Goal: Information Seeking & Learning: Check status

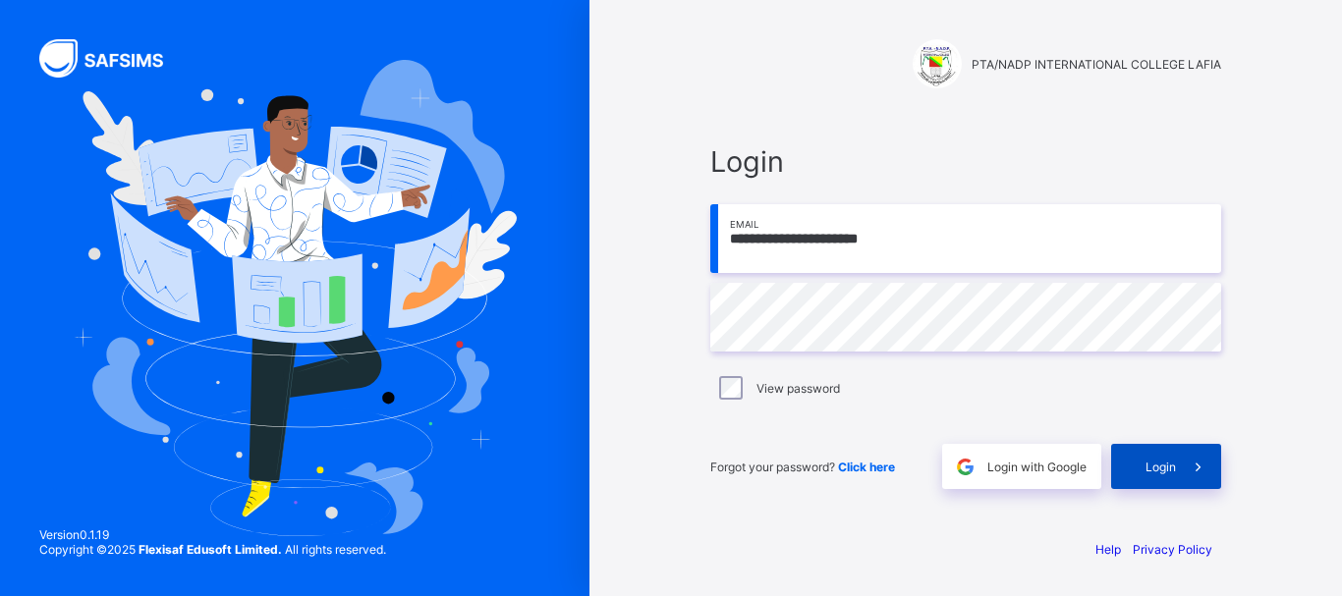
click at [1161, 468] on span "Login" at bounding box center [1160, 467] width 30 height 15
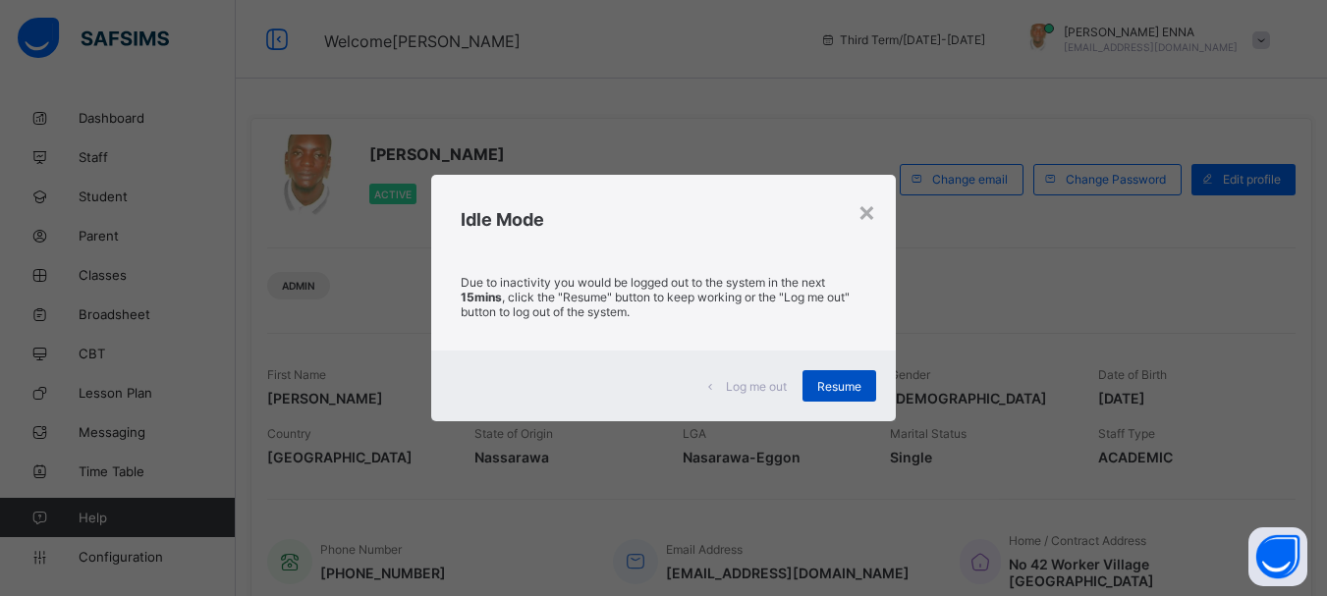
click at [846, 377] on div "Resume" at bounding box center [839, 385] width 74 height 31
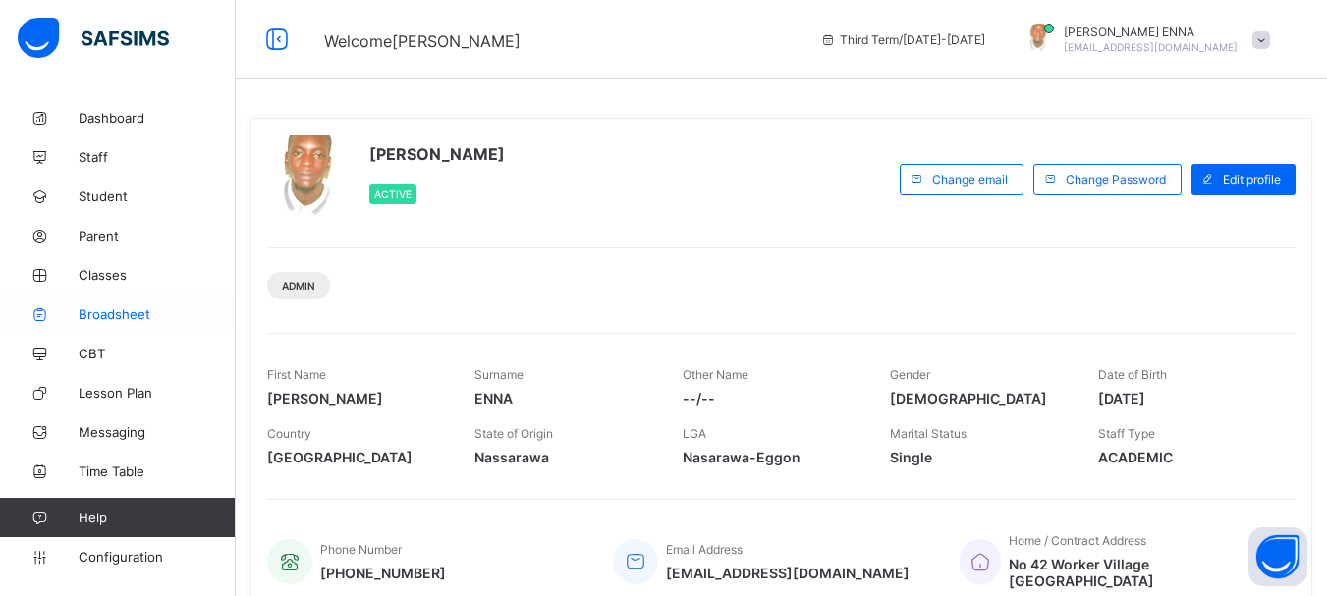
click at [133, 307] on span "Broadsheet" at bounding box center [157, 314] width 157 height 16
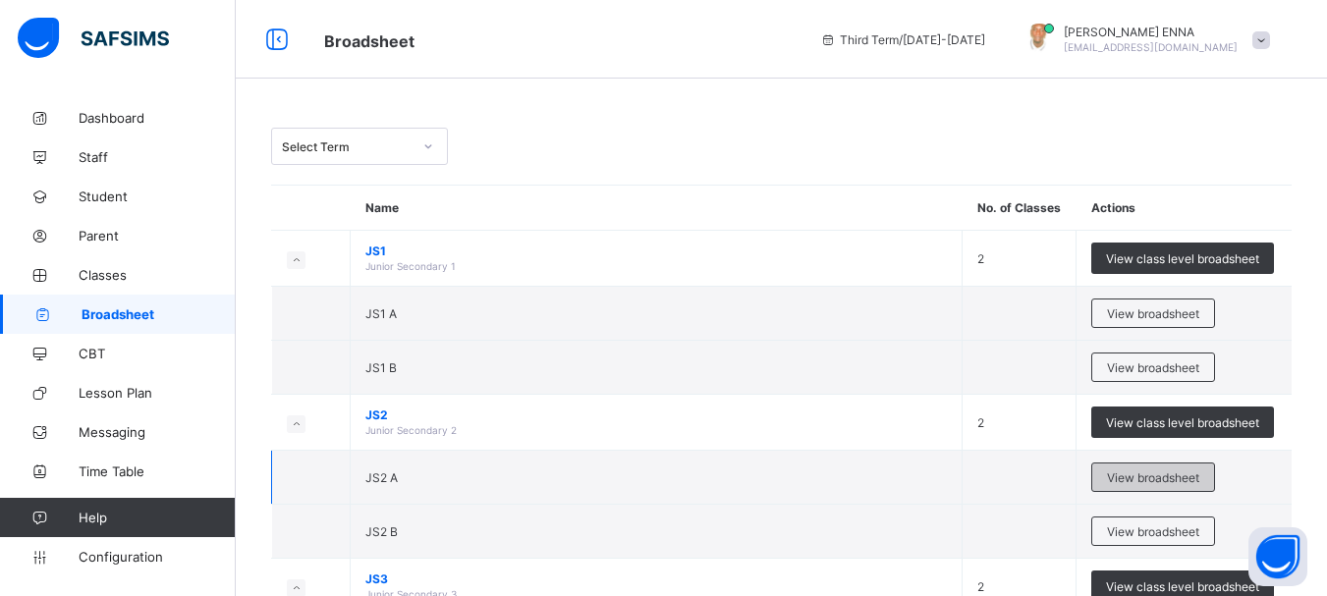
click at [1155, 478] on span "View broadsheet" at bounding box center [1153, 477] width 92 height 15
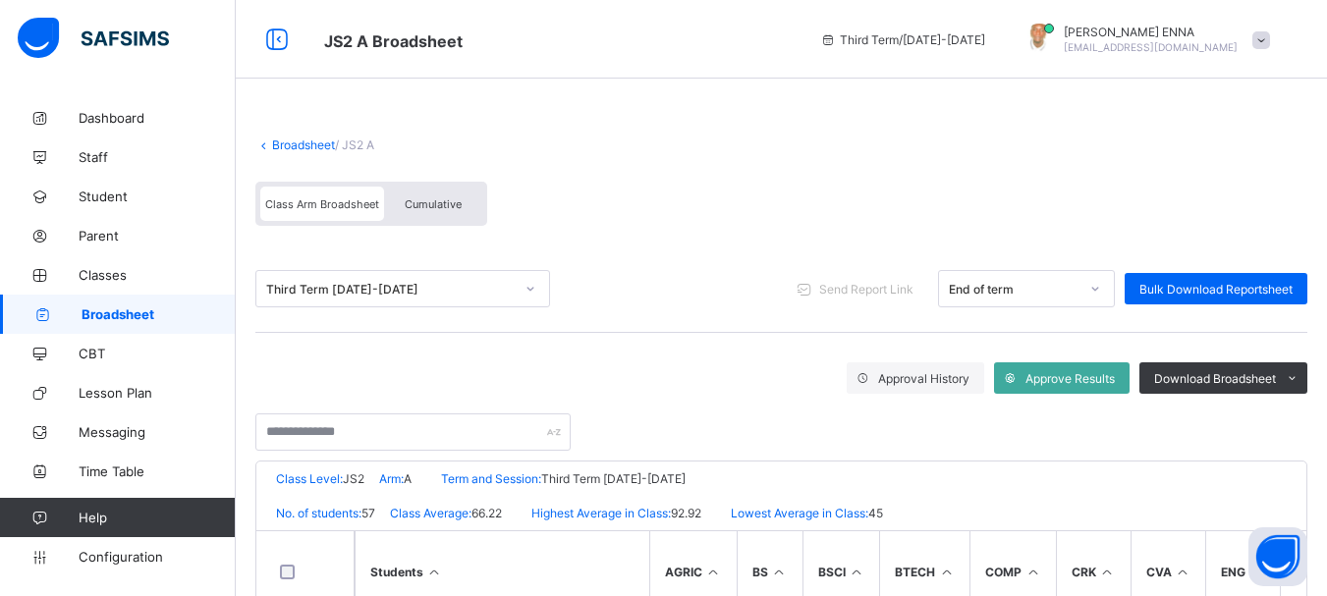
click at [435, 204] on span "Cumulative" at bounding box center [433, 204] width 57 height 14
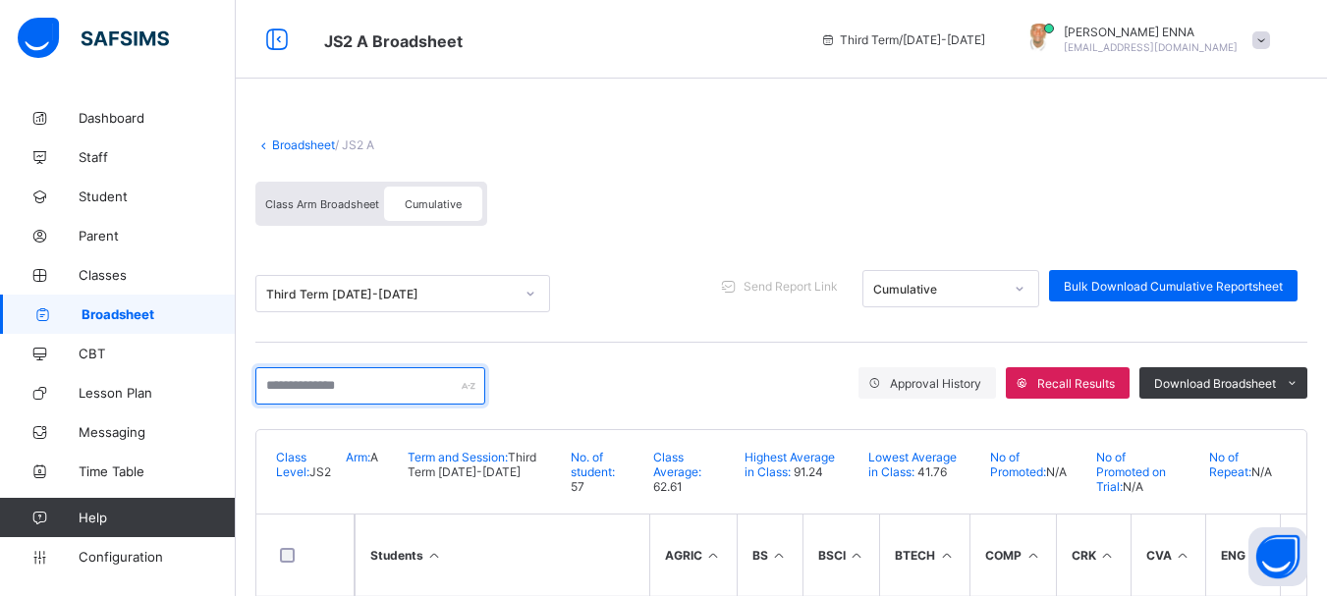
click at [381, 386] on input "text" at bounding box center [370, 385] width 230 height 37
paste input "**********"
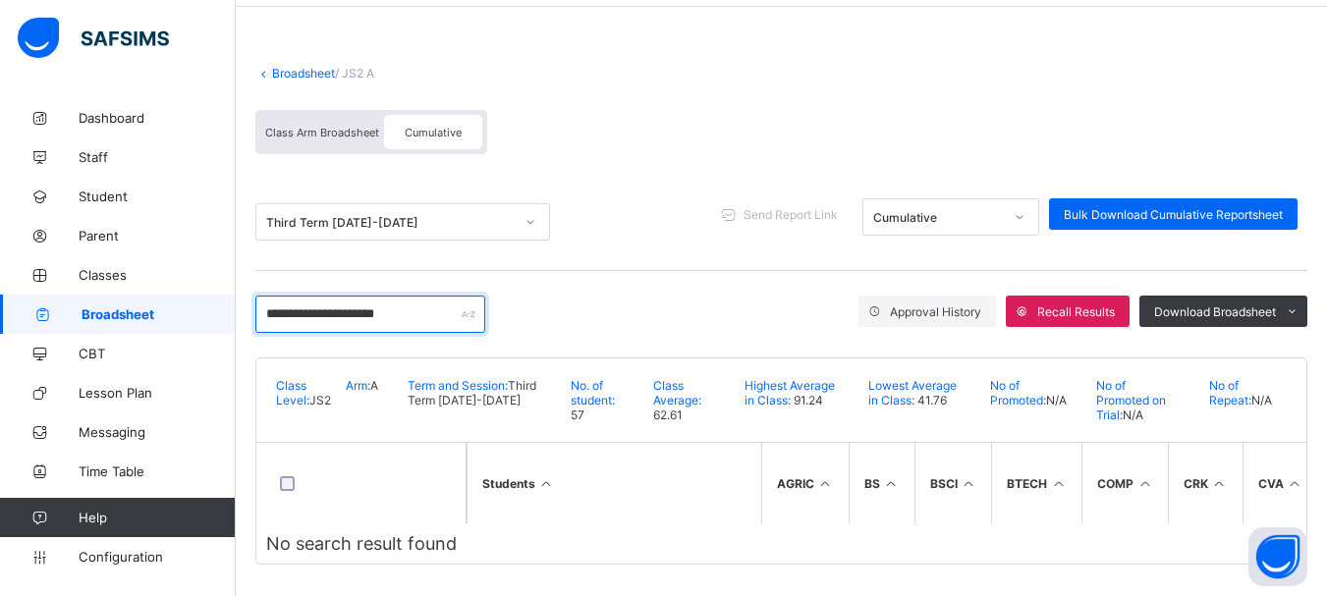
scroll to position [87, 0]
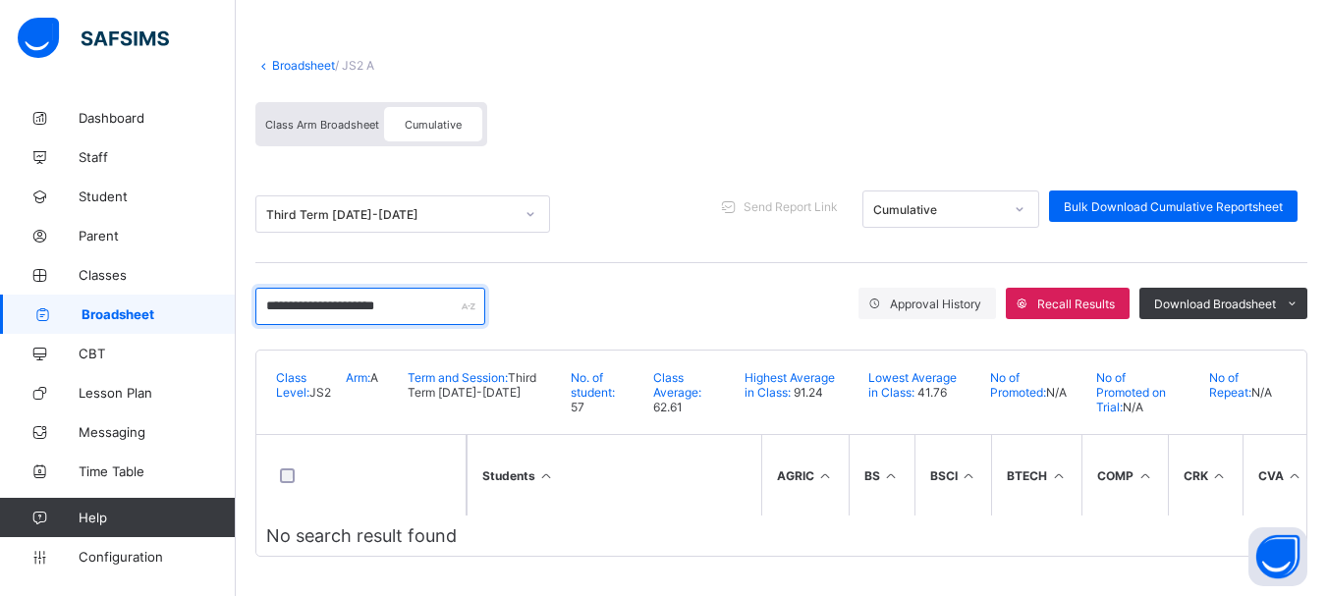
click at [373, 296] on input "**********" at bounding box center [370, 306] width 230 height 37
type input "*"
drag, startPoint x: 307, startPoint y: 295, endPoint x: 259, endPoint y: 298, distance: 48.2
click at [259, 298] on input "****" at bounding box center [370, 306] width 230 height 37
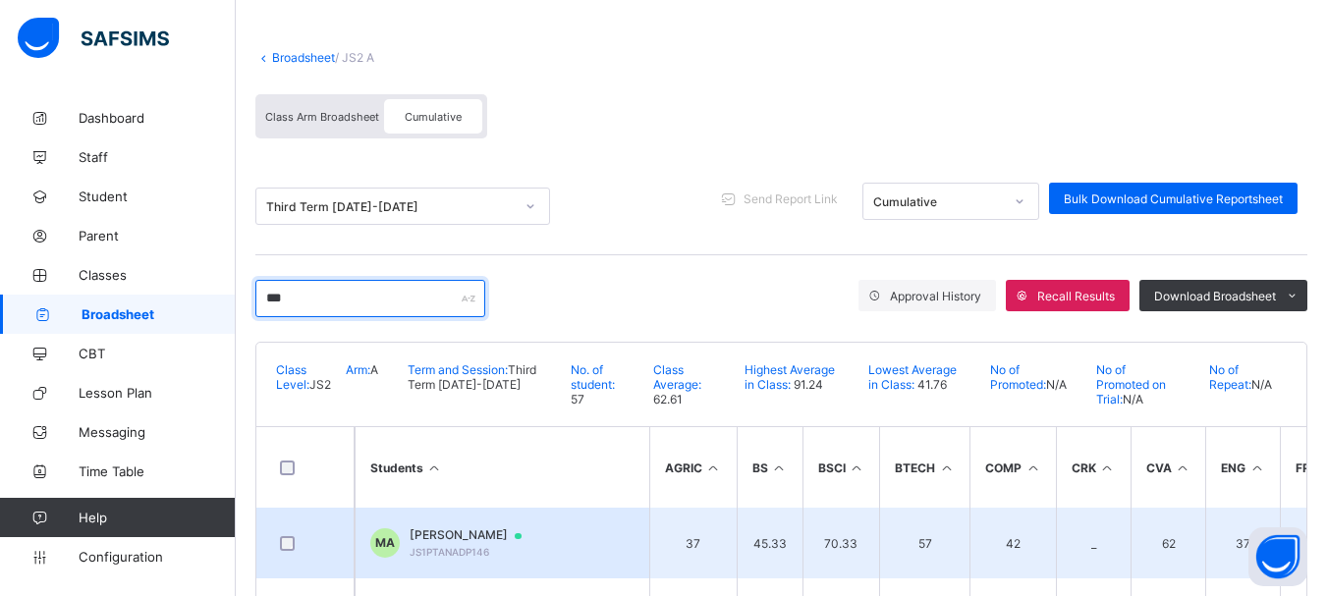
type input "***"
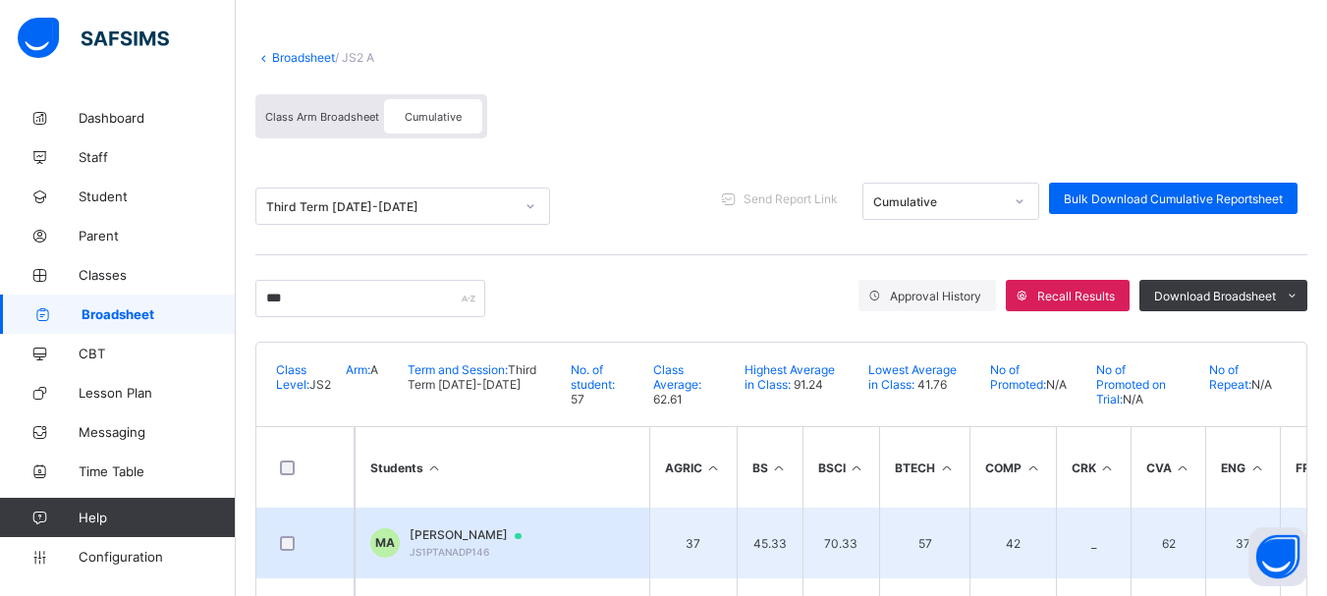
click at [484, 535] on span "[PERSON_NAME]" at bounding box center [475, 535] width 131 height 16
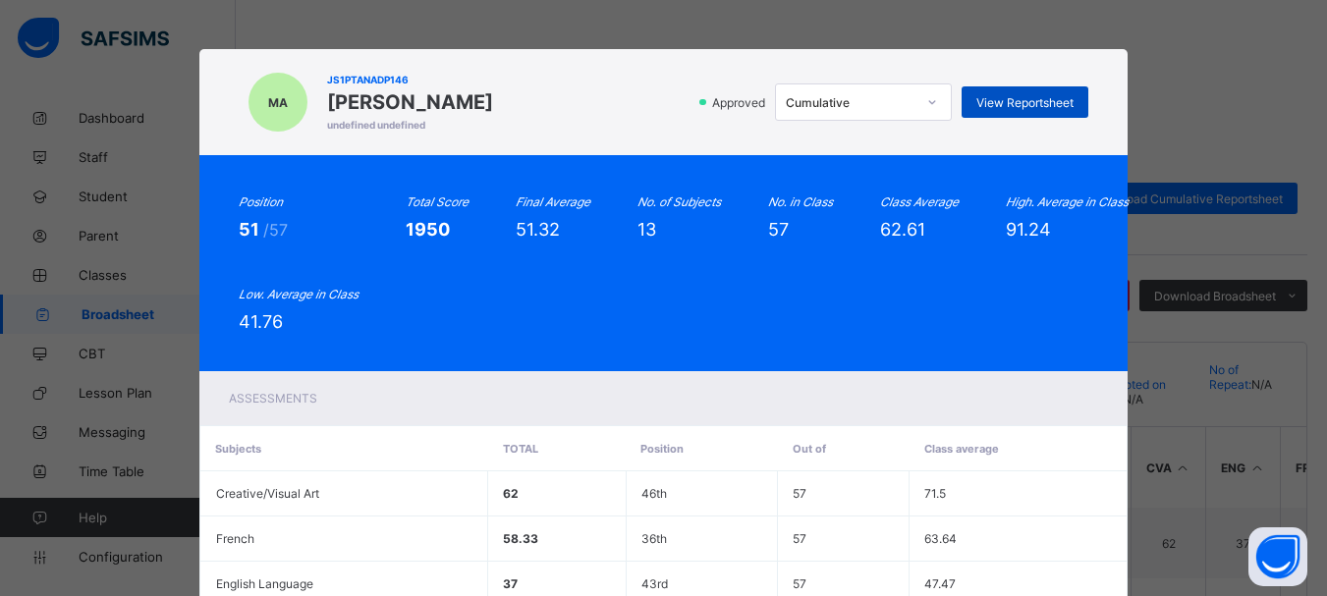
click at [1056, 86] on div "View Reportsheet" at bounding box center [1025, 101] width 127 height 31
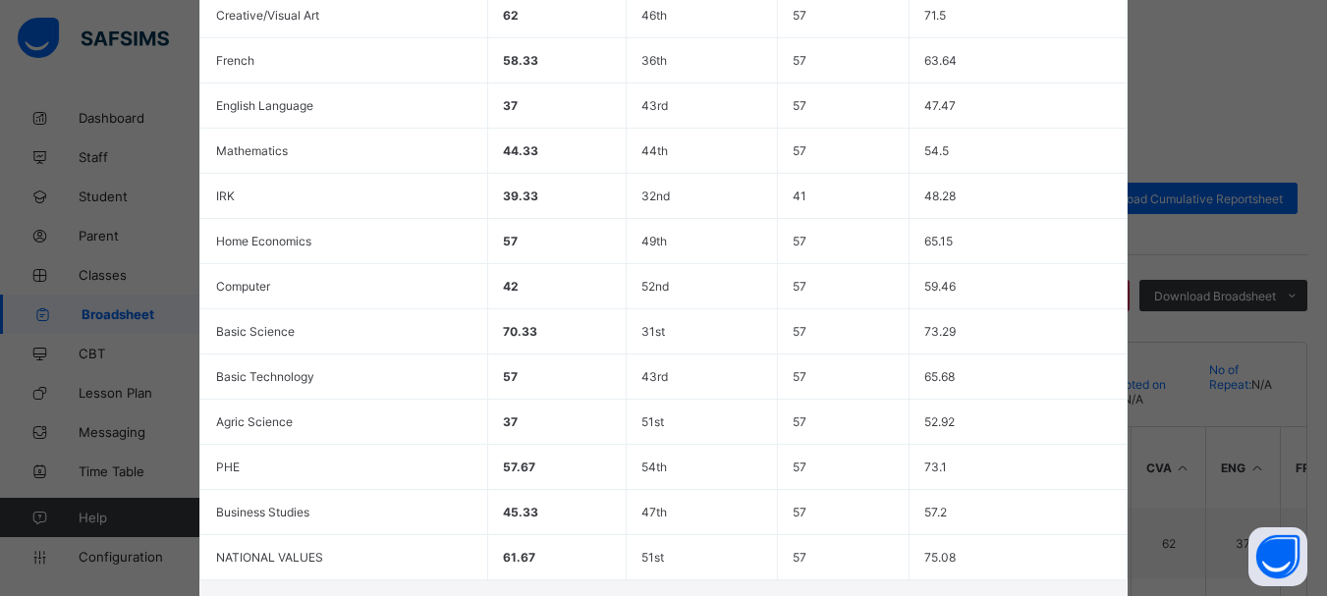
scroll to position [641, 0]
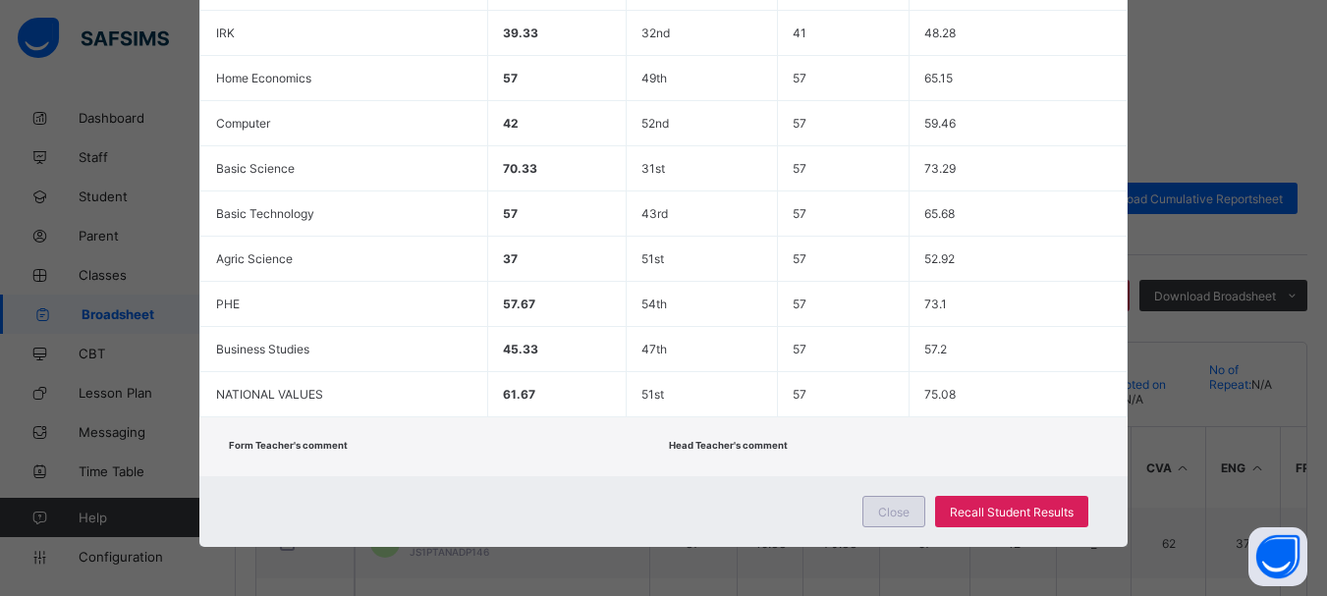
click at [902, 510] on span "Close" at bounding box center [893, 512] width 31 height 15
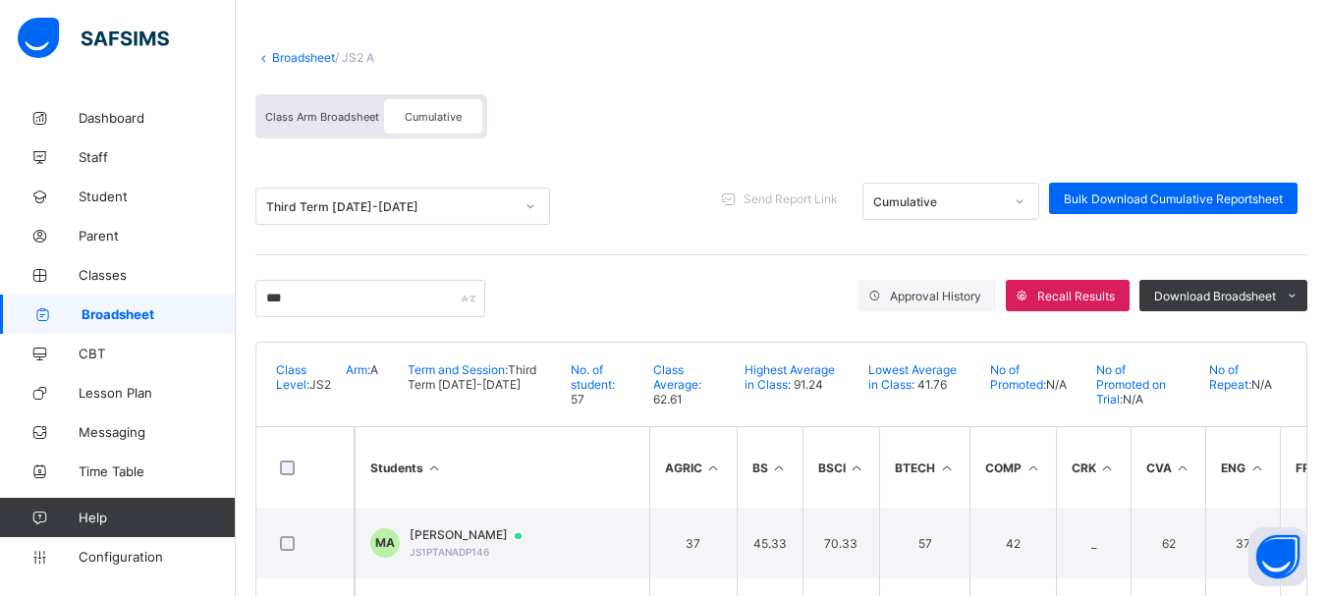
scroll to position [189, 0]
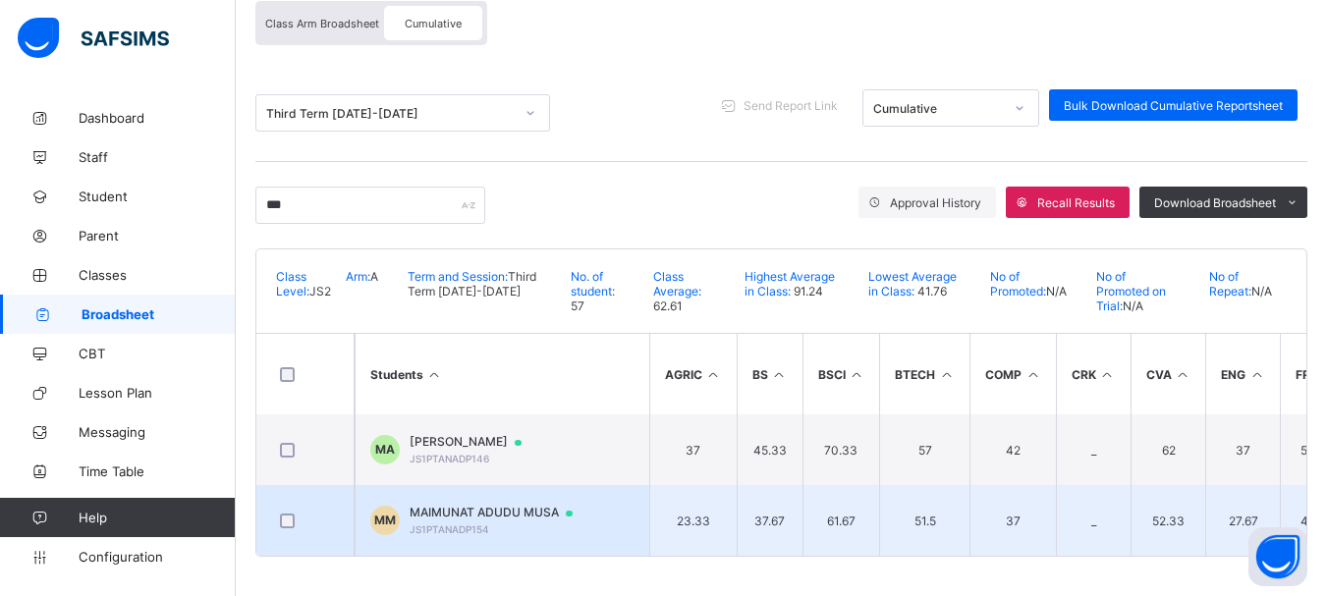
click at [473, 512] on span "MAIMUNAT ADUDU MUSA" at bounding box center [501, 513] width 182 height 16
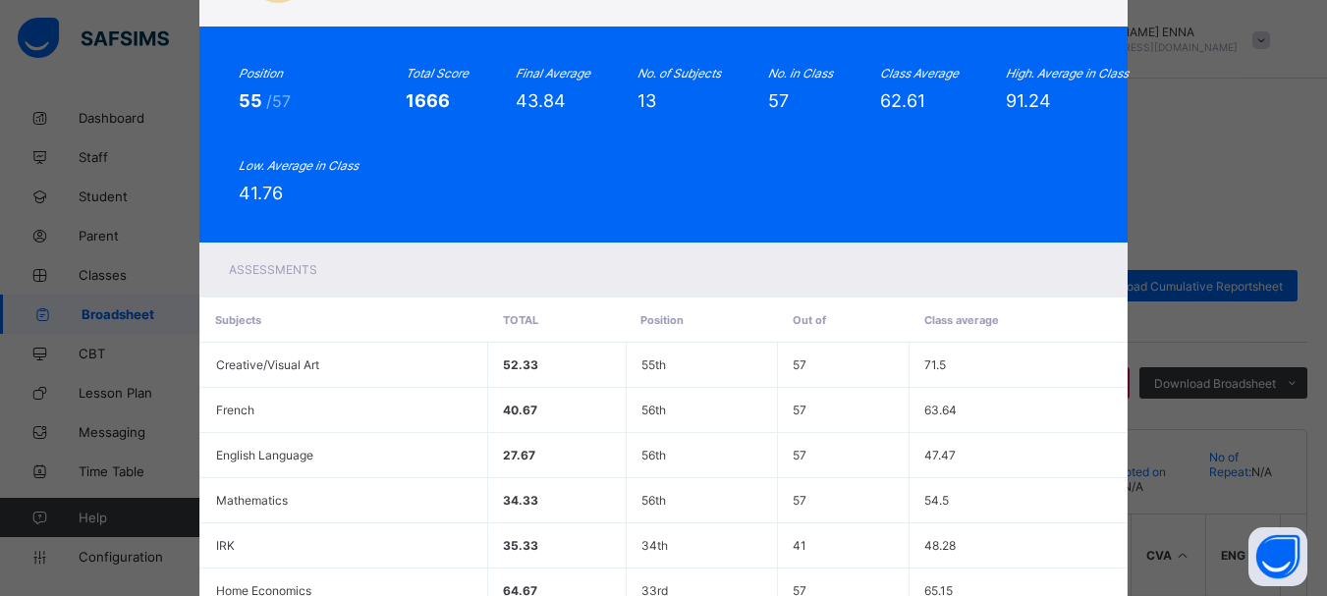
scroll to position [0, 0]
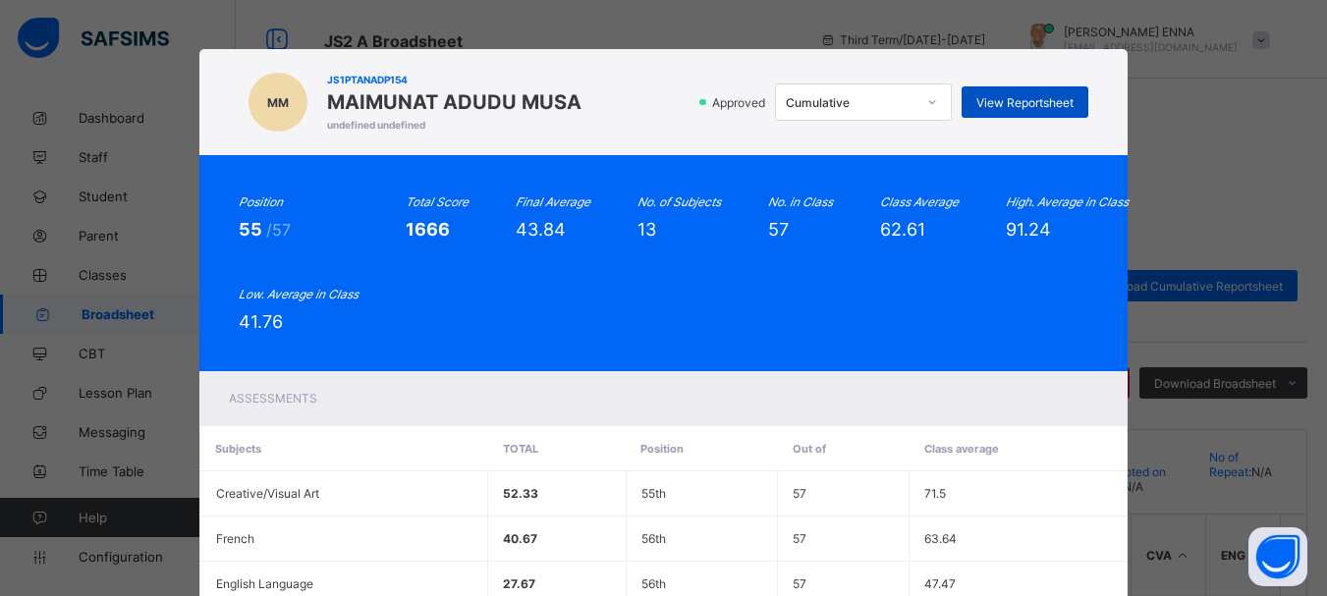
click at [1055, 96] on span "View Reportsheet" at bounding box center [1024, 102] width 97 height 15
drag, startPoint x: 1311, startPoint y: 177, endPoint x: 1325, endPoint y: 197, distance: 24.8
click at [1325, 197] on div "MM JS1PTANADP154 MAIMUNAT ADUDU MUSA undefined undefined Approved Cumulative Vi…" at bounding box center [663, 298] width 1327 height 596
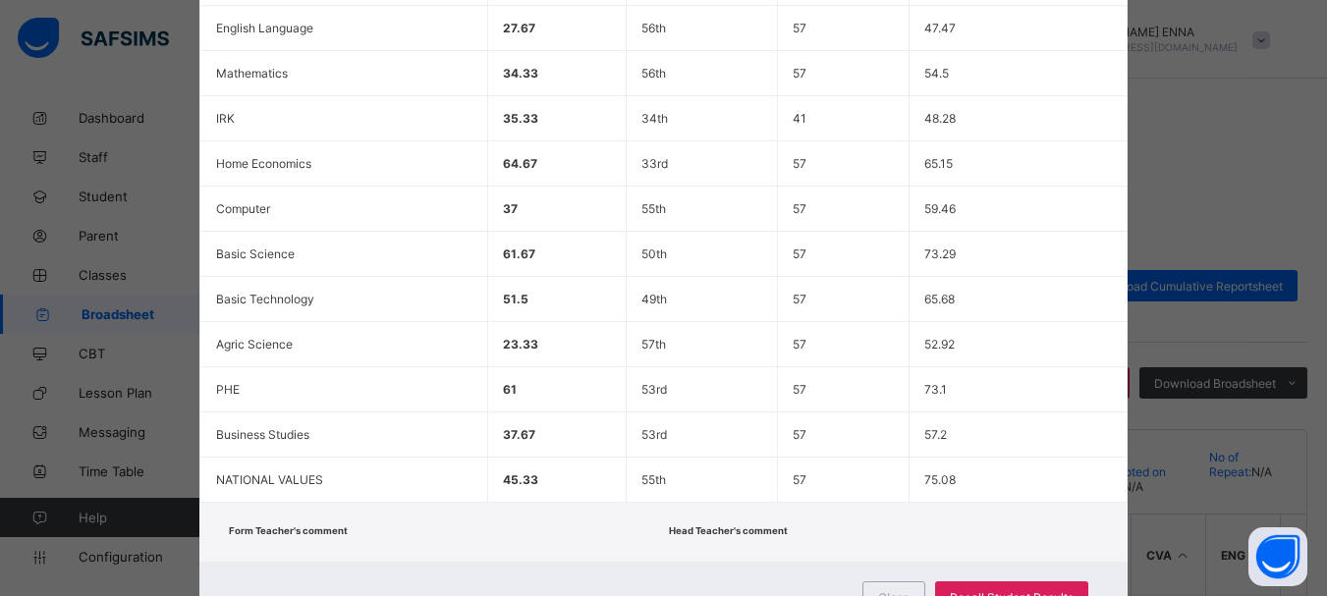
scroll to position [641, 0]
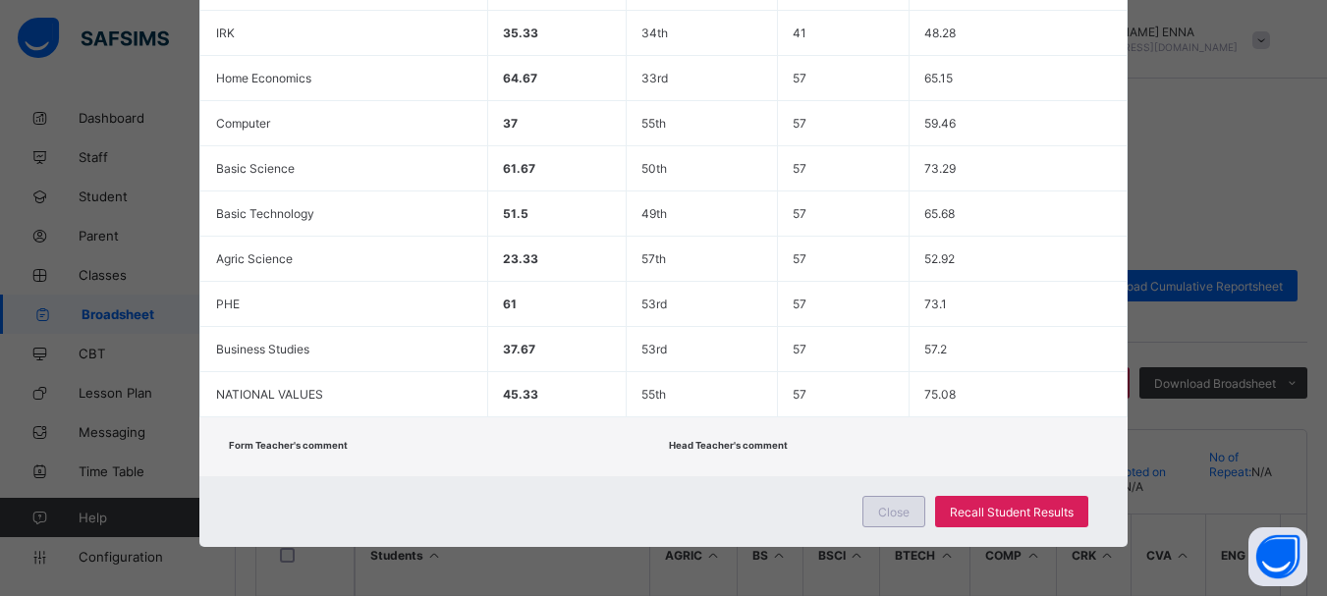
click at [872, 499] on div "Close" at bounding box center [893, 511] width 63 height 31
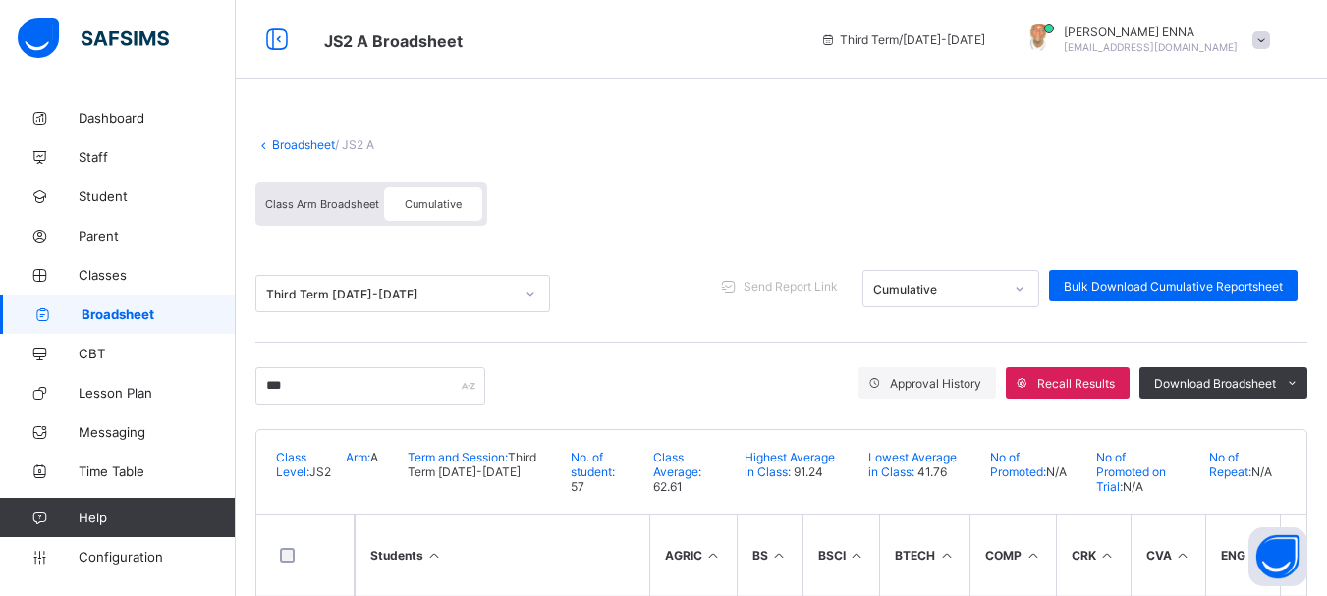
click at [262, 142] on icon at bounding box center [263, 145] width 17 height 15
click at [274, 141] on link "Broadsheet" at bounding box center [303, 145] width 63 height 15
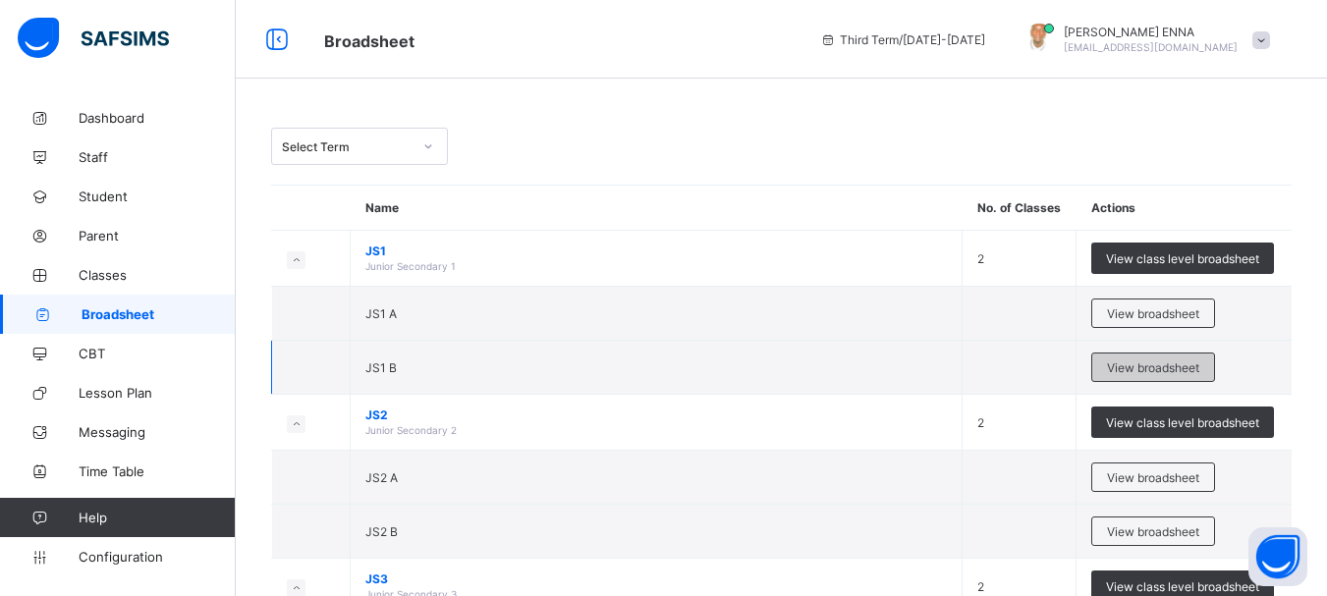
click at [1149, 371] on span "View broadsheet" at bounding box center [1153, 367] width 92 height 15
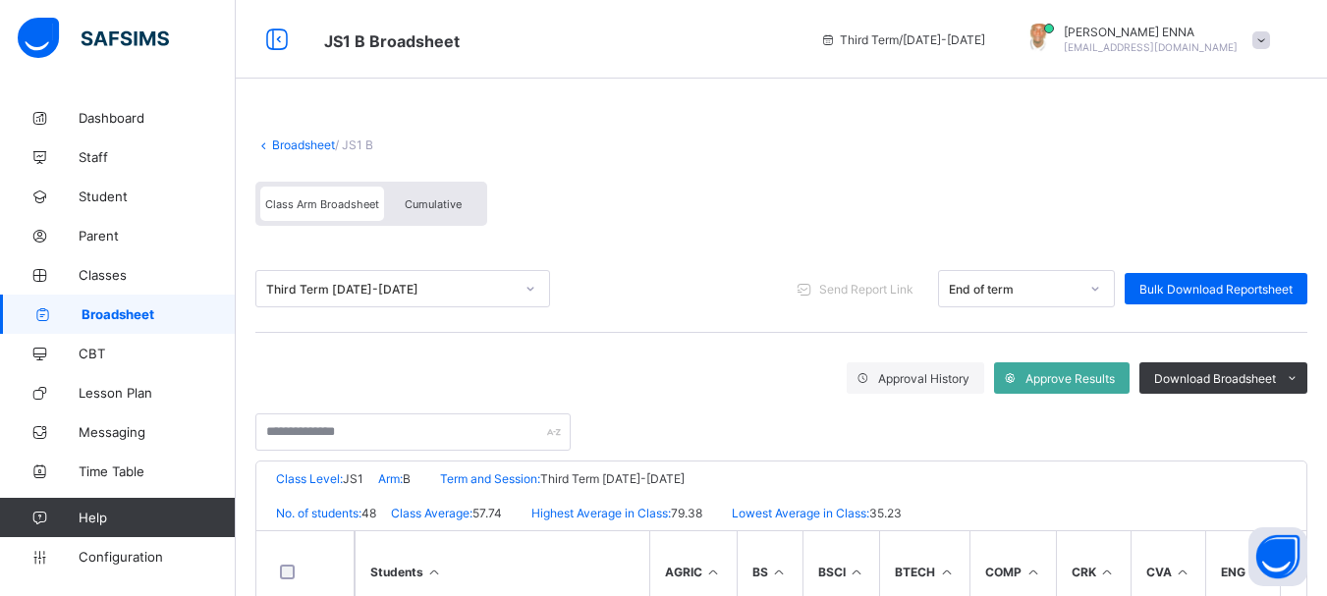
click at [432, 198] on span "Cumulative" at bounding box center [433, 204] width 57 height 14
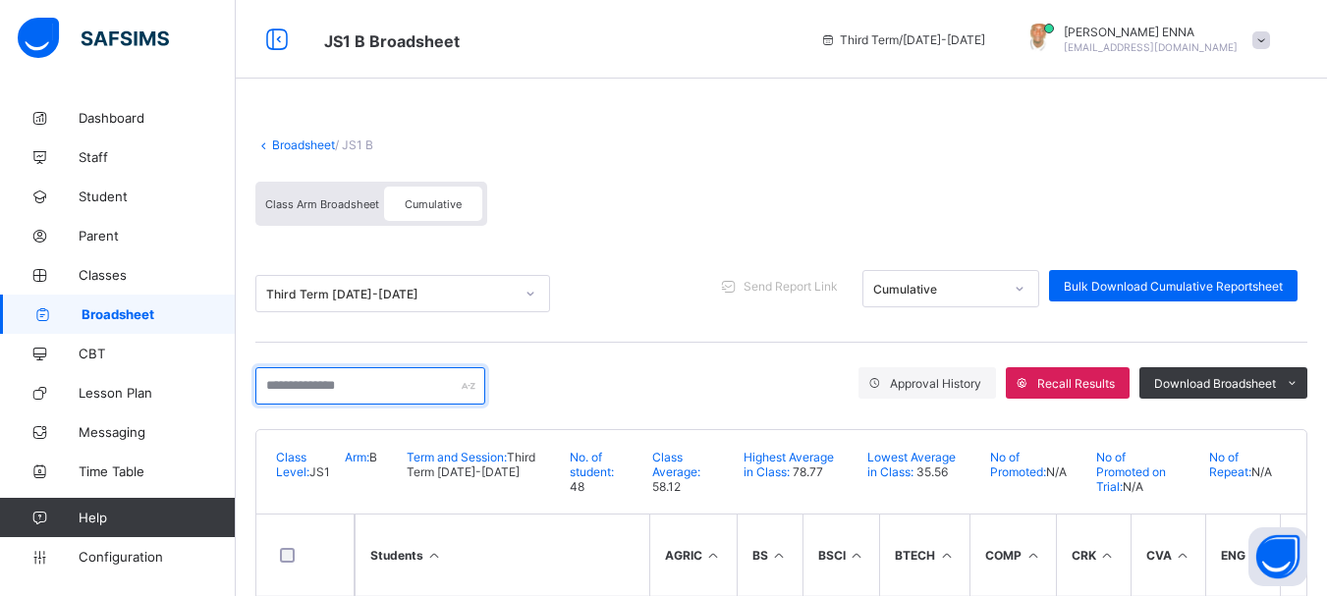
click at [328, 383] on input "text" at bounding box center [370, 385] width 230 height 37
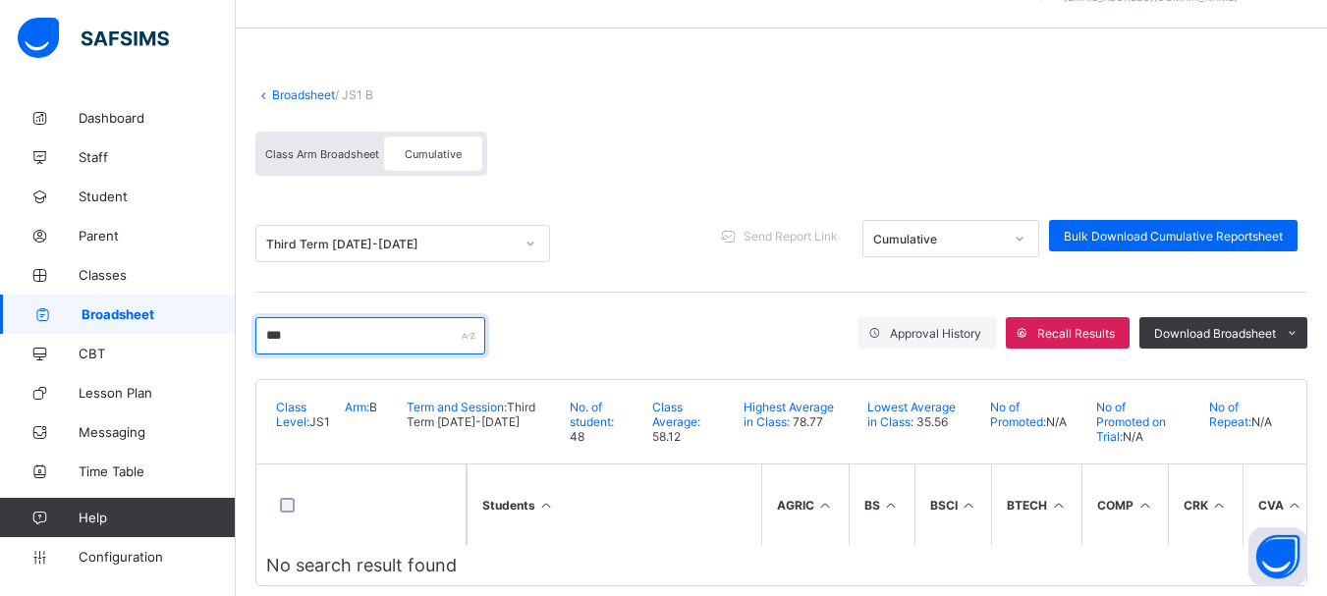
scroll to position [87, 0]
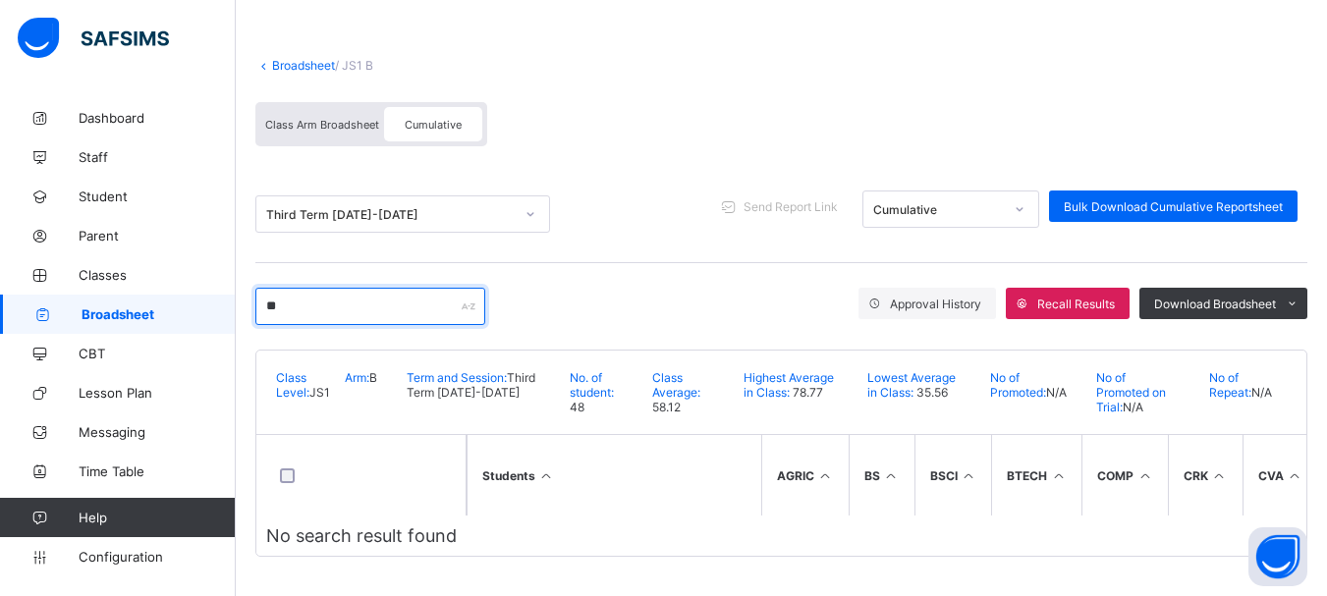
type input "*"
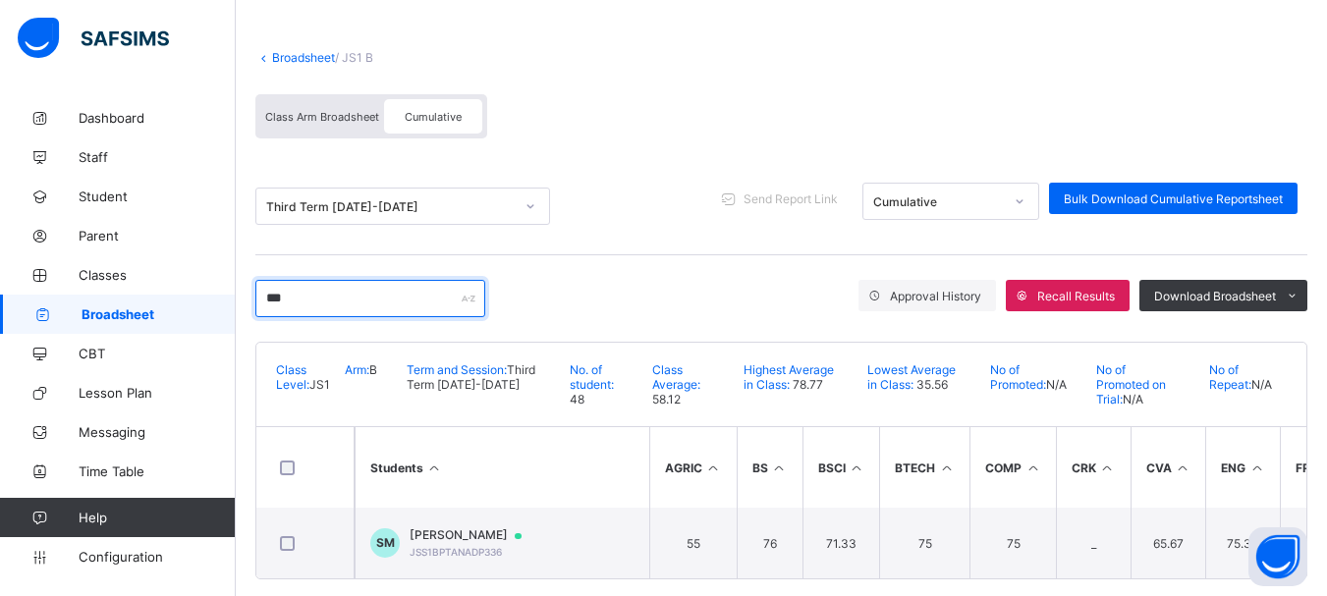
scroll to position [118, 0]
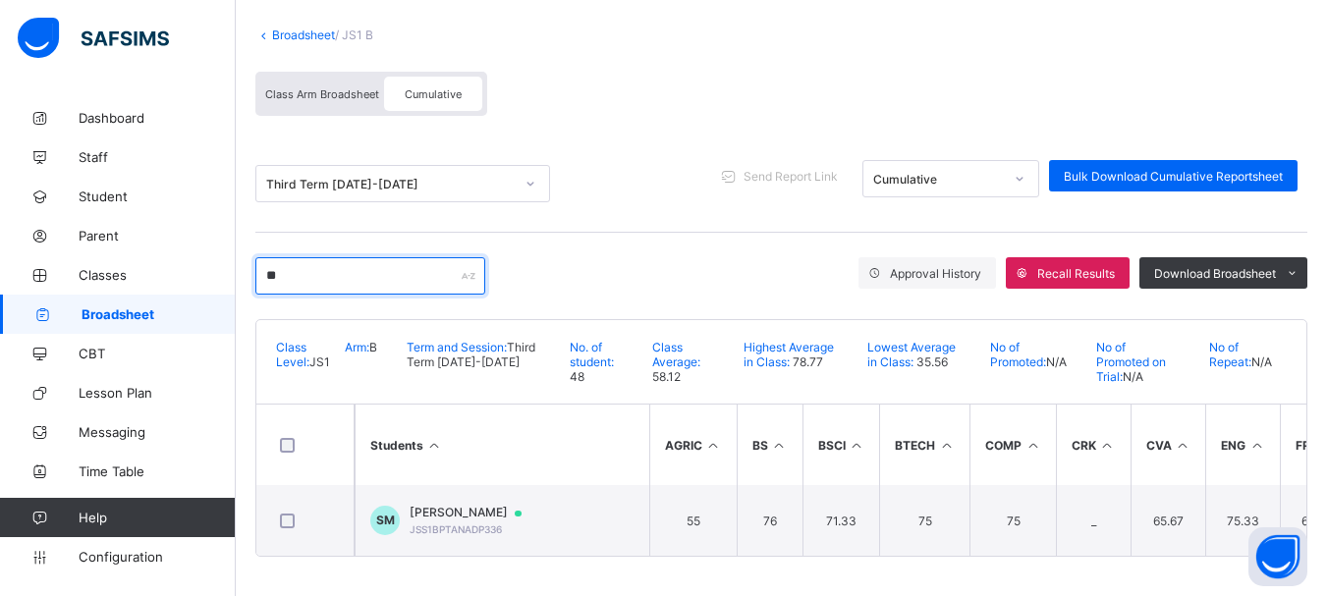
type input "*"
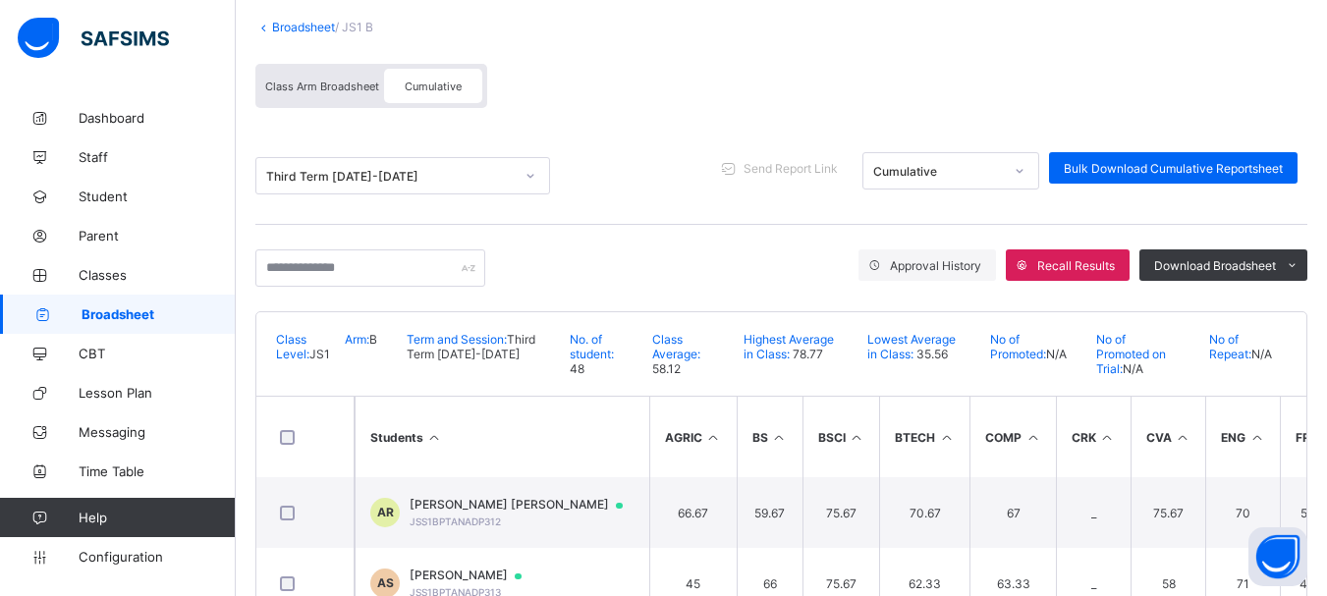
click at [286, 25] on link "Broadsheet" at bounding box center [303, 27] width 63 height 15
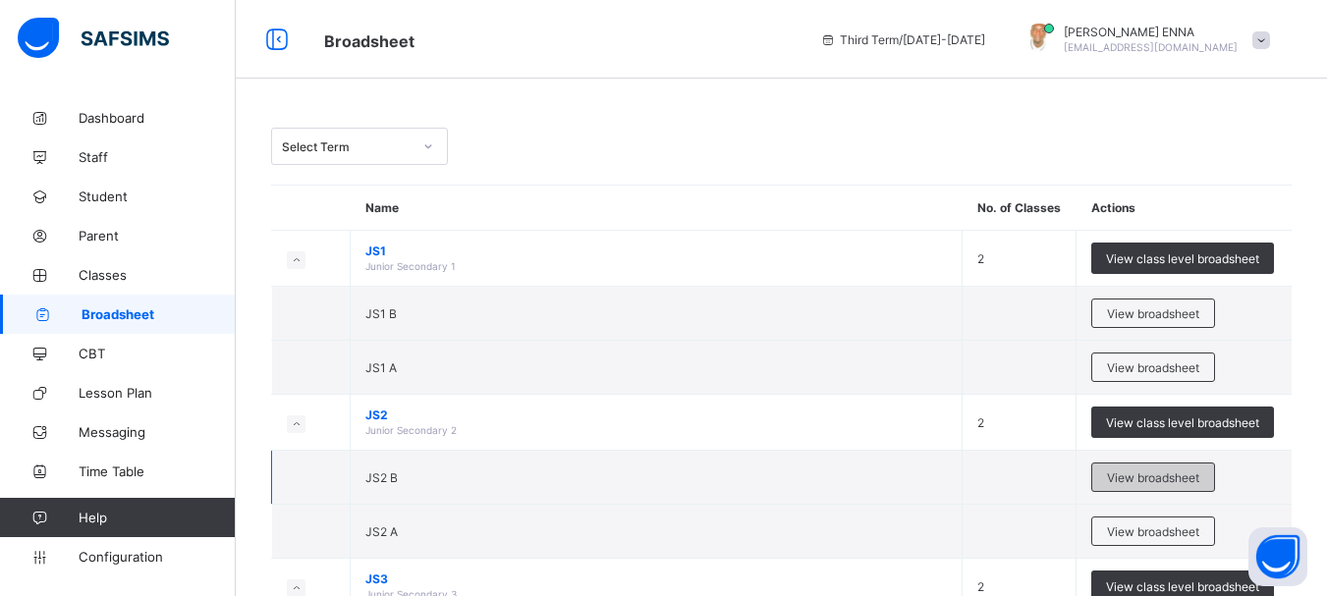
click at [1162, 481] on span "View broadsheet" at bounding box center [1153, 477] width 92 height 15
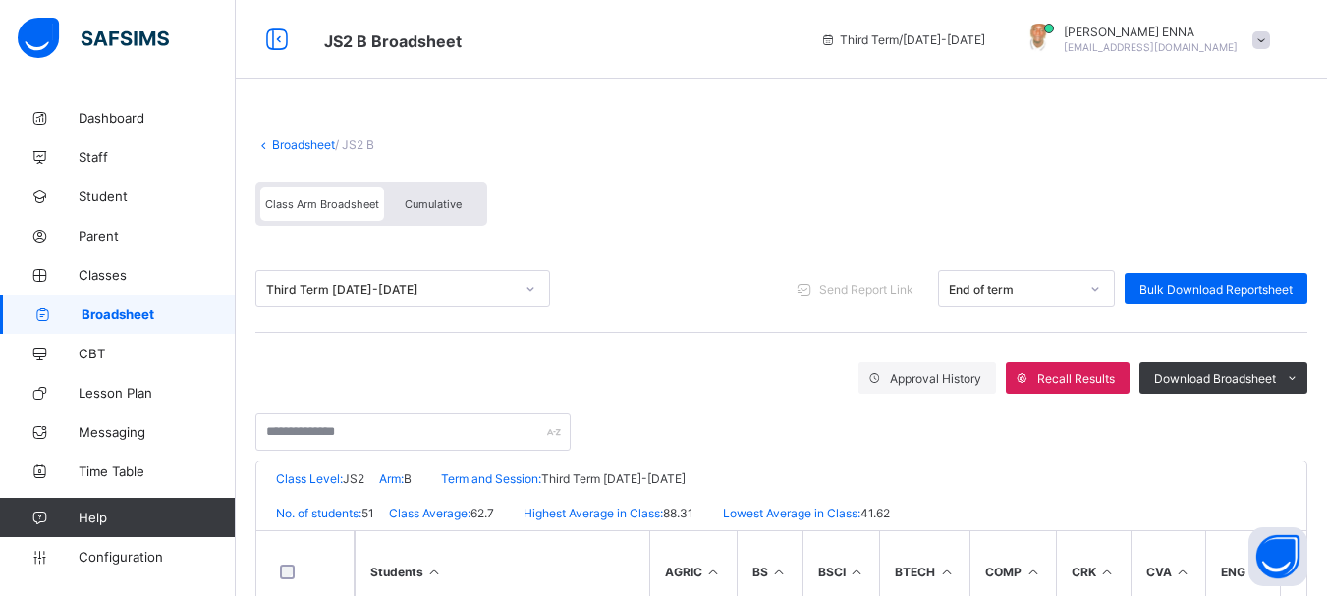
click at [451, 188] on div "Cumulative" at bounding box center [433, 204] width 98 height 34
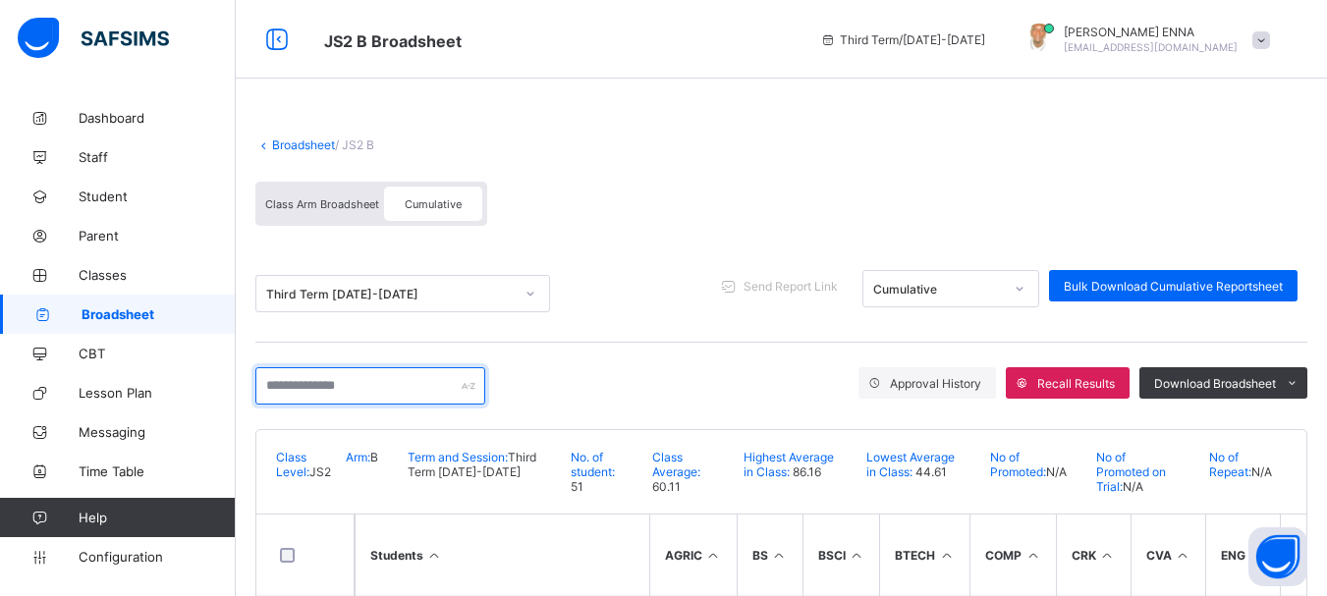
click at [353, 388] on input "text" at bounding box center [370, 385] width 230 height 37
type input "*"
click at [466, 194] on div "Cumulative" at bounding box center [433, 204] width 98 height 34
click at [298, 387] on input "text" at bounding box center [370, 385] width 230 height 37
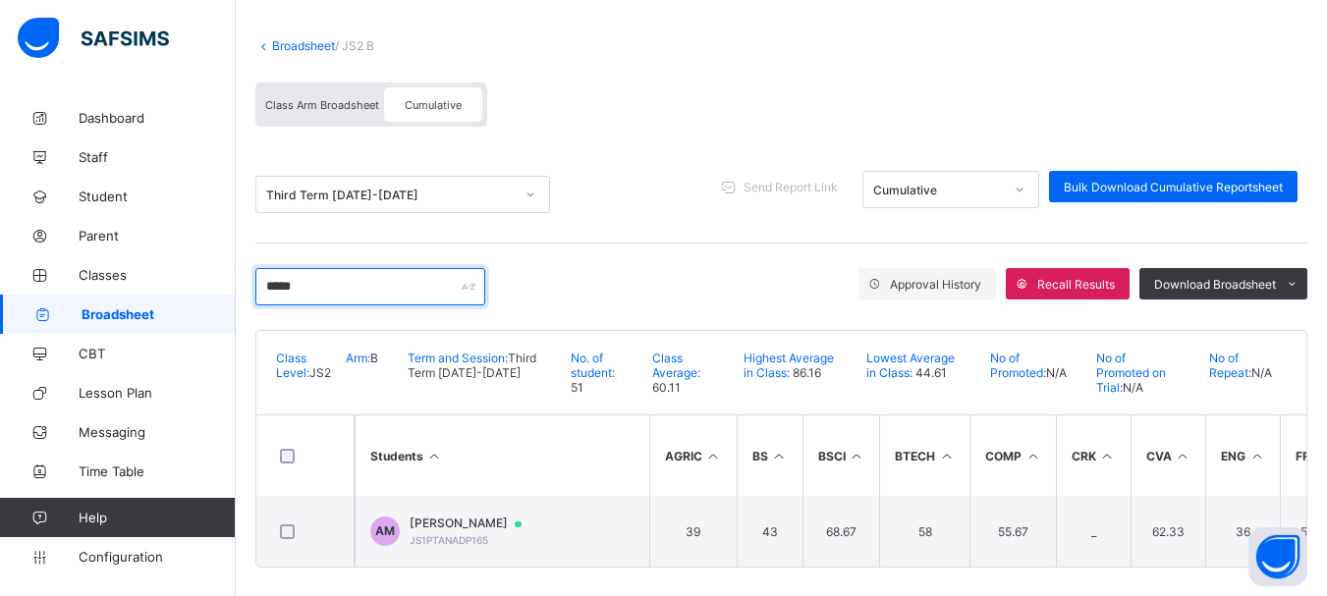
scroll to position [118, 0]
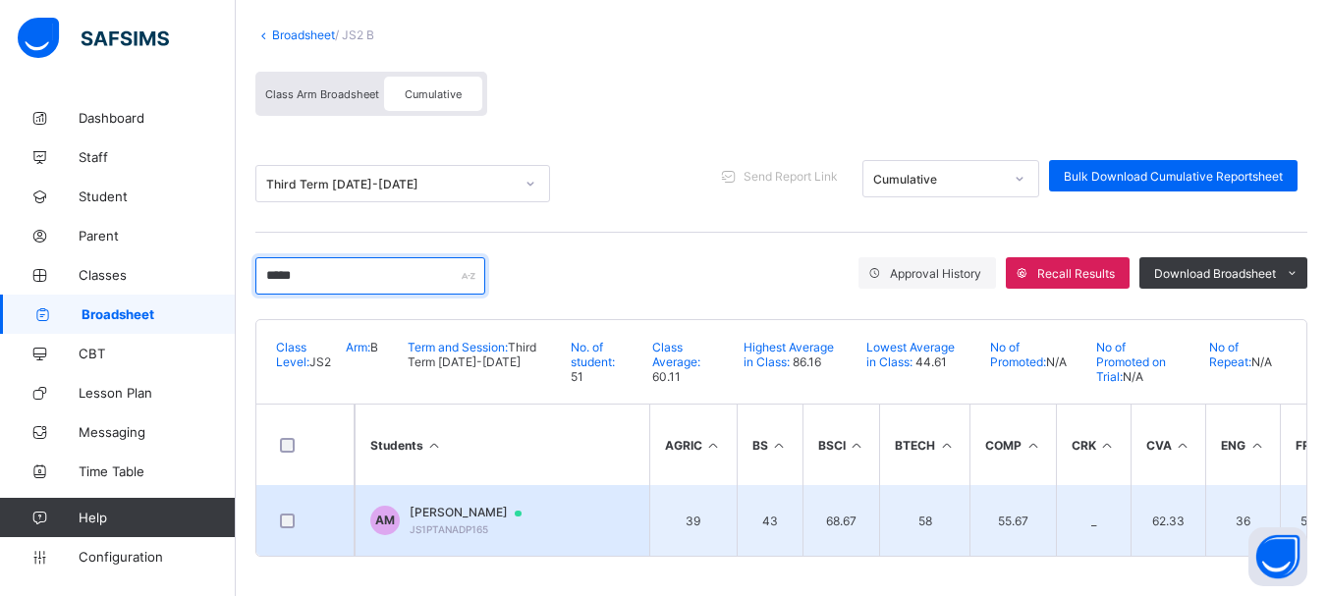
type input "*****"
click at [502, 511] on span "[PERSON_NAME]" at bounding box center [475, 513] width 131 height 16
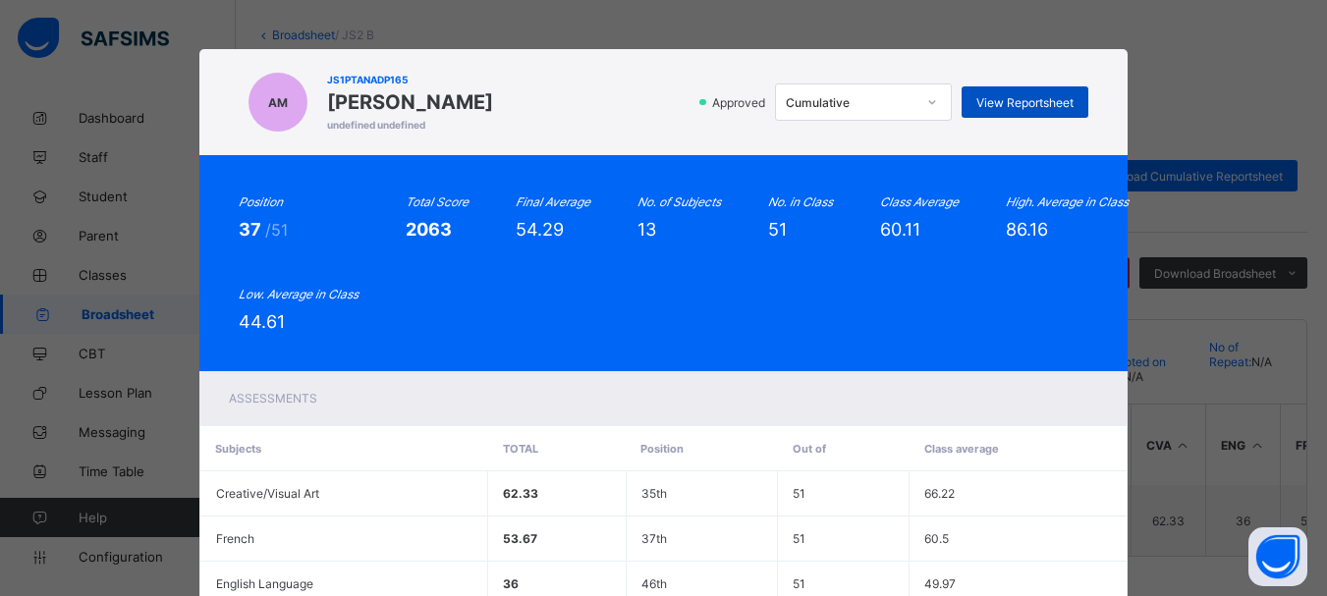
click at [1041, 101] on span "View Reportsheet" at bounding box center [1024, 102] width 97 height 15
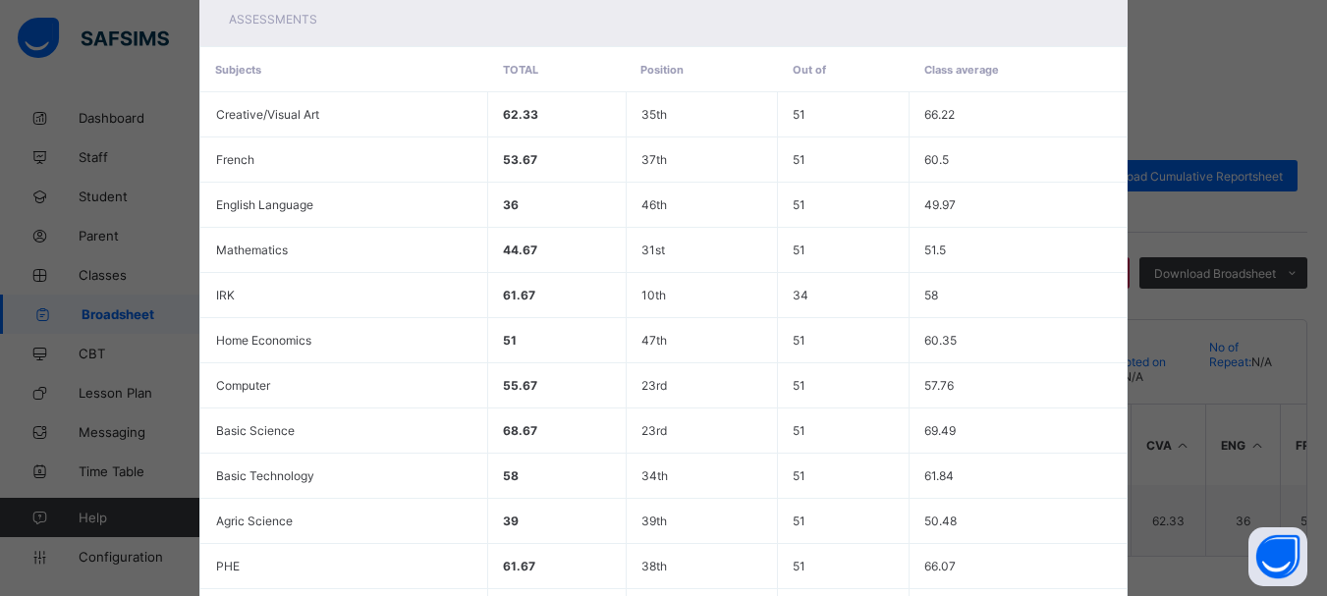
scroll to position [380, 0]
drag, startPoint x: 1310, startPoint y: 355, endPoint x: 1327, endPoint y: 494, distance: 140.5
click at [1327, 494] on html "JS2 B Broadsheet Third Term / [DATE]-[DATE] [PERSON_NAME] [EMAIL_ADDRESS][DOMAI…" at bounding box center [663, 243] width 1327 height 706
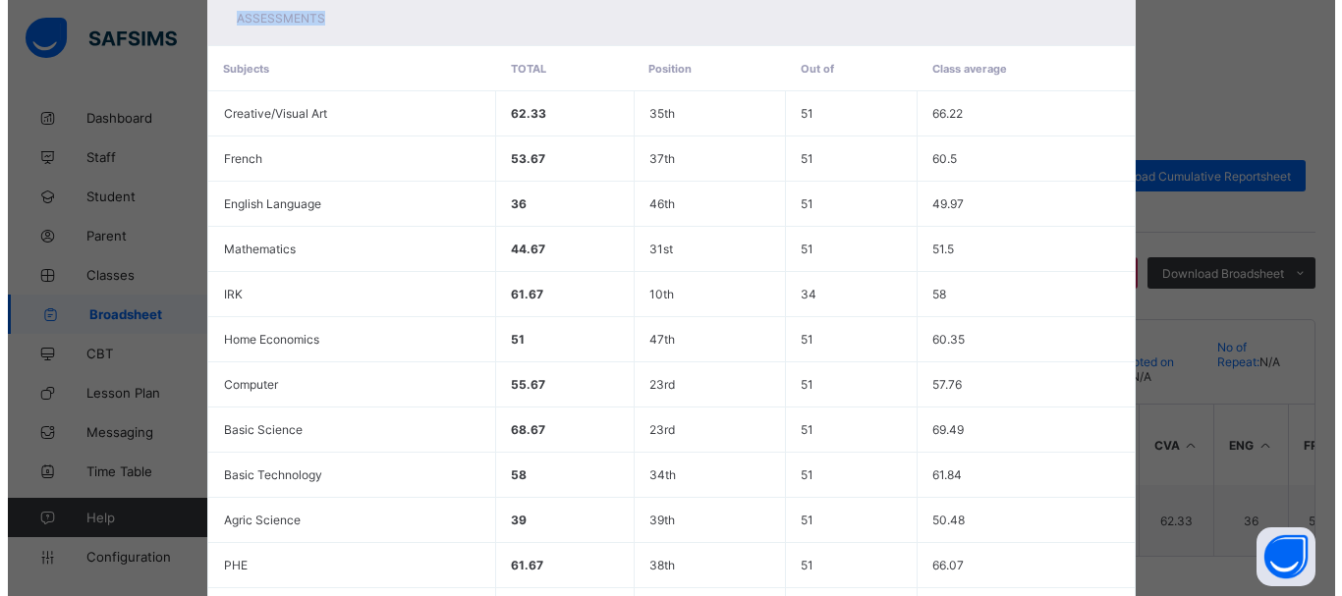
scroll to position [641, 0]
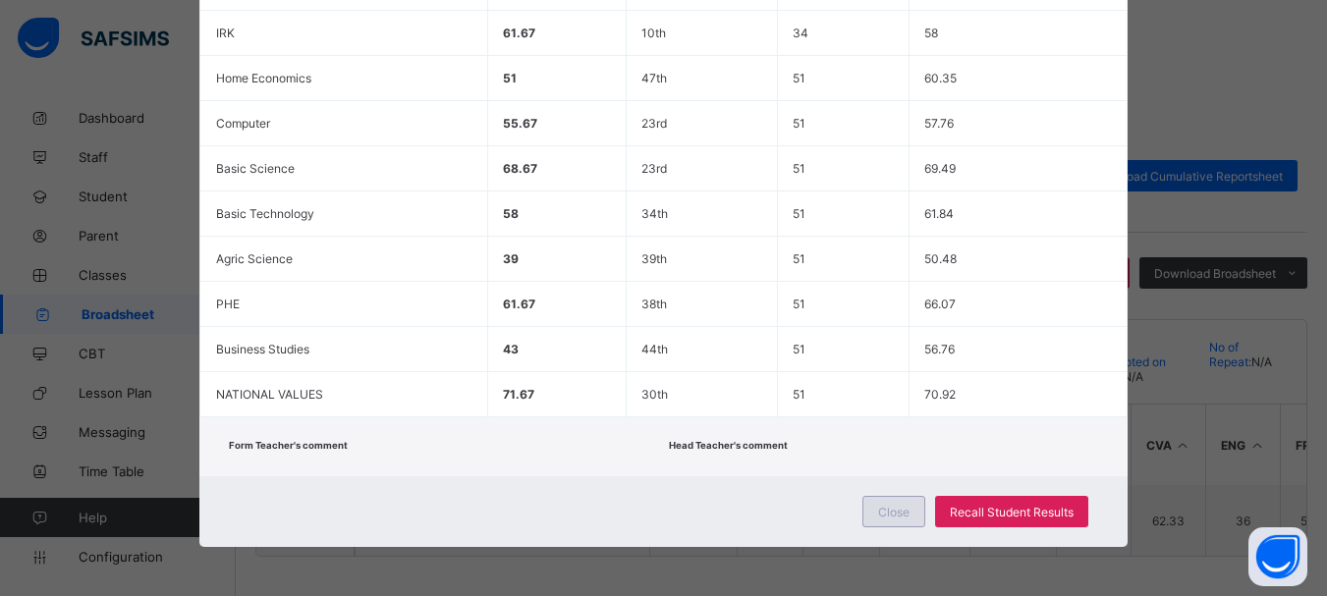
click at [874, 508] on div "Close" at bounding box center [893, 511] width 63 height 31
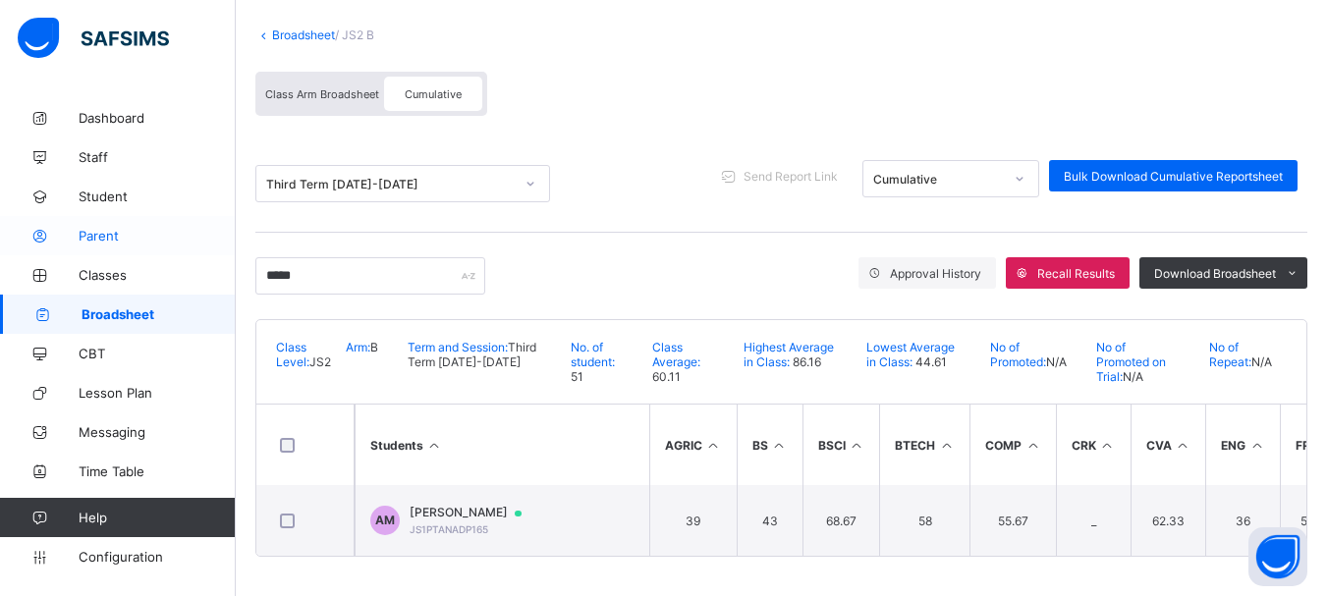
click at [97, 243] on span "Parent" at bounding box center [157, 236] width 157 height 16
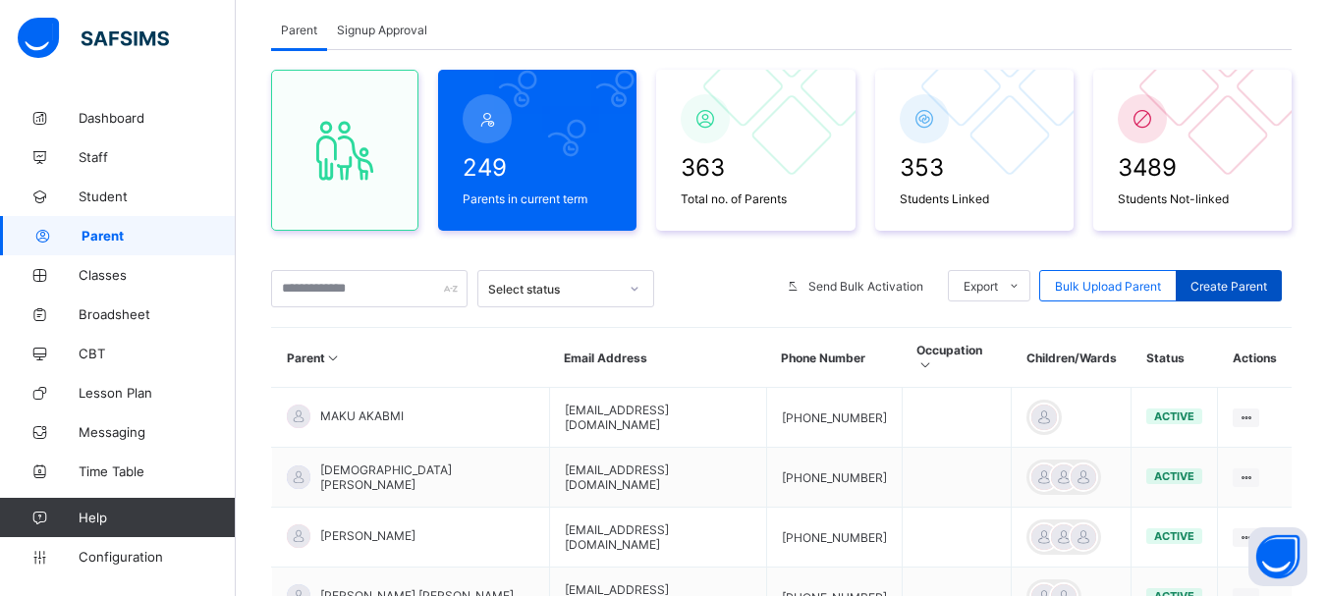
click at [1223, 280] on span "Create Parent" at bounding box center [1228, 286] width 77 height 15
select select "**"
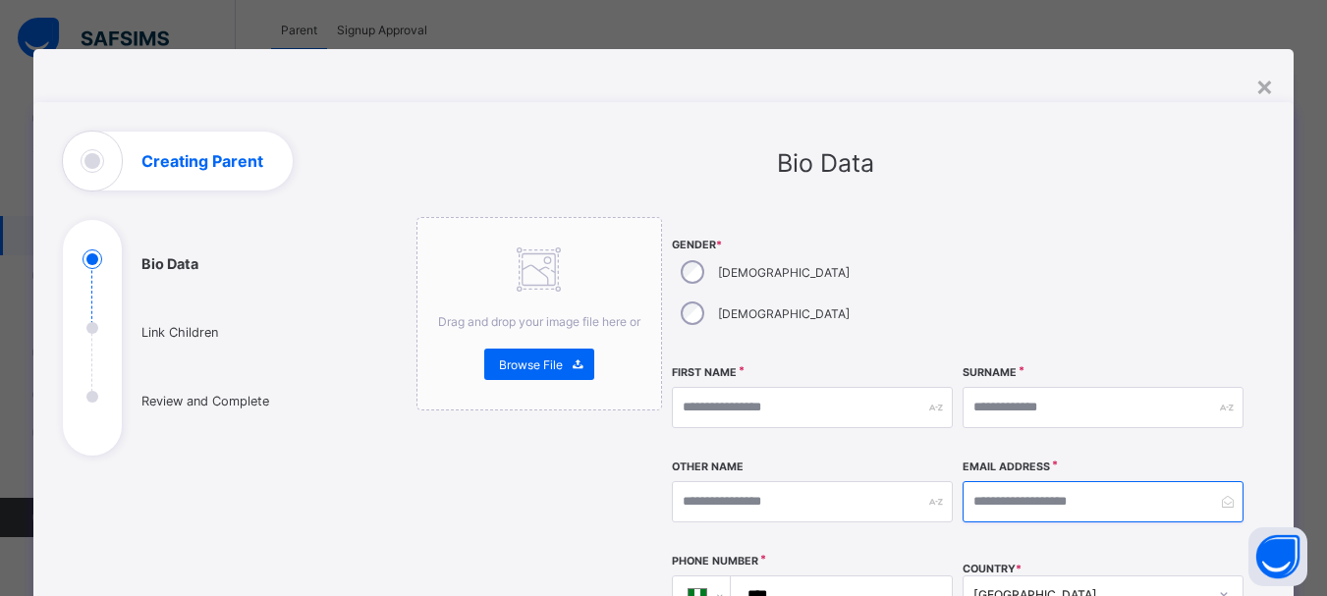
click at [993, 481] on input "email" at bounding box center [1103, 501] width 281 height 41
paste input "**********"
type input "**********"
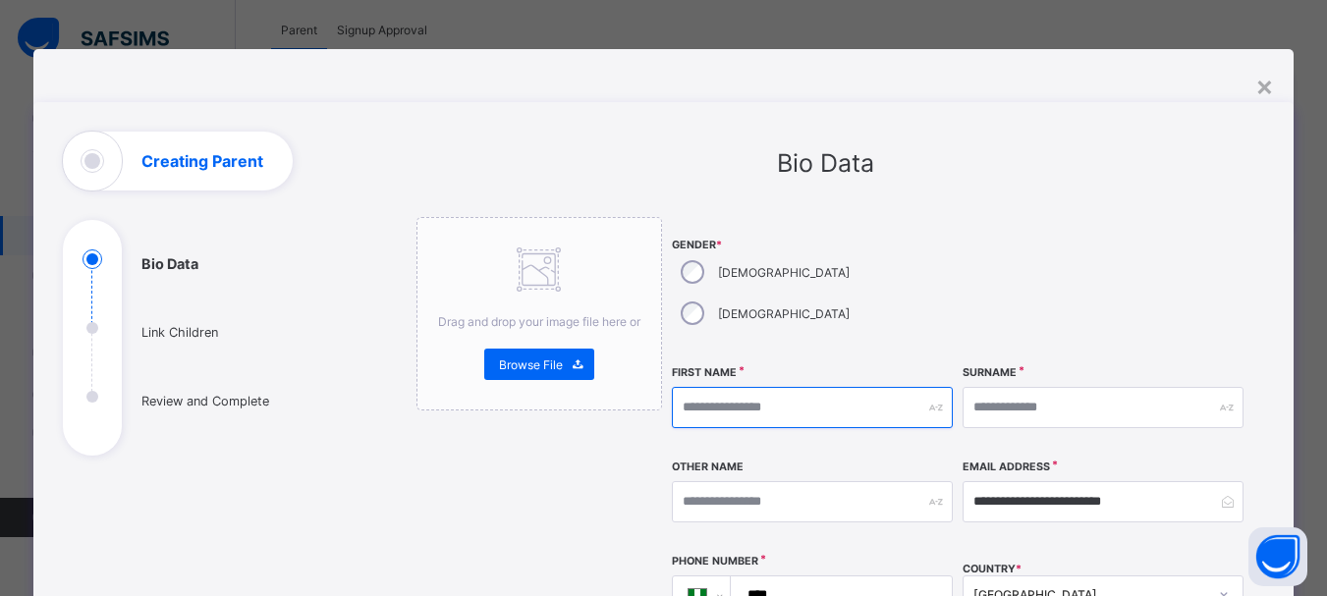
click at [823, 387] on input "text" at bounding box center [812, 407] width 281 height 41
type input "********"
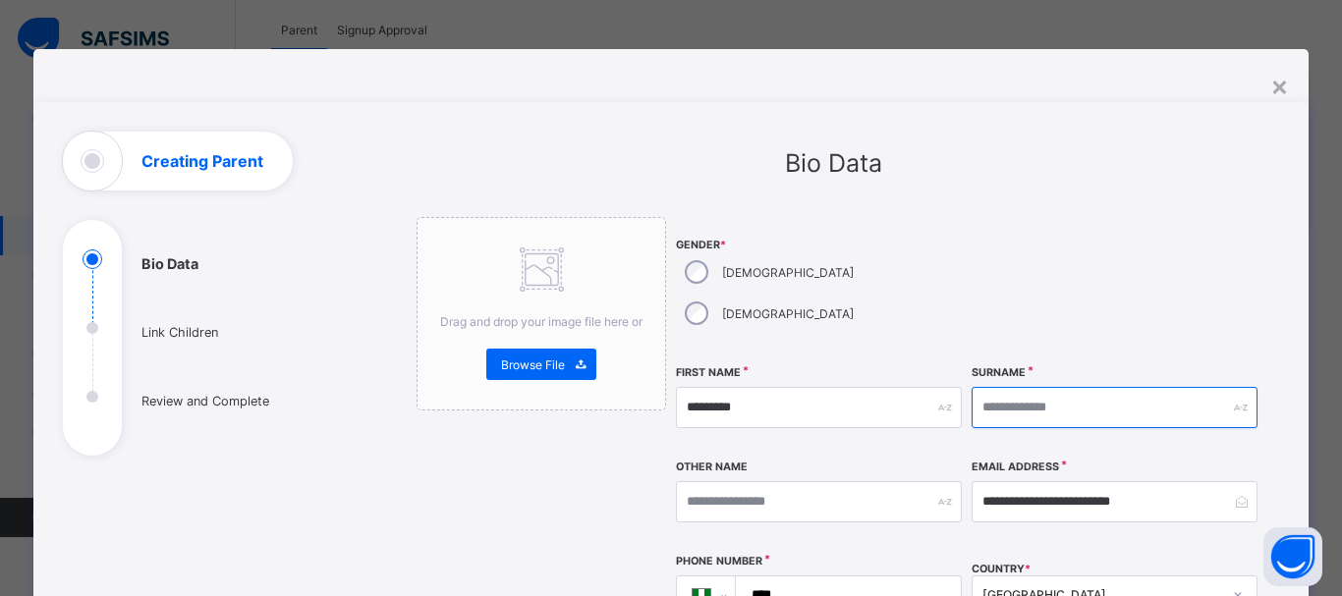
click at [988, 387] on input "text" at bounding box center [1114, 407] width 286 height 41
type input "*****"
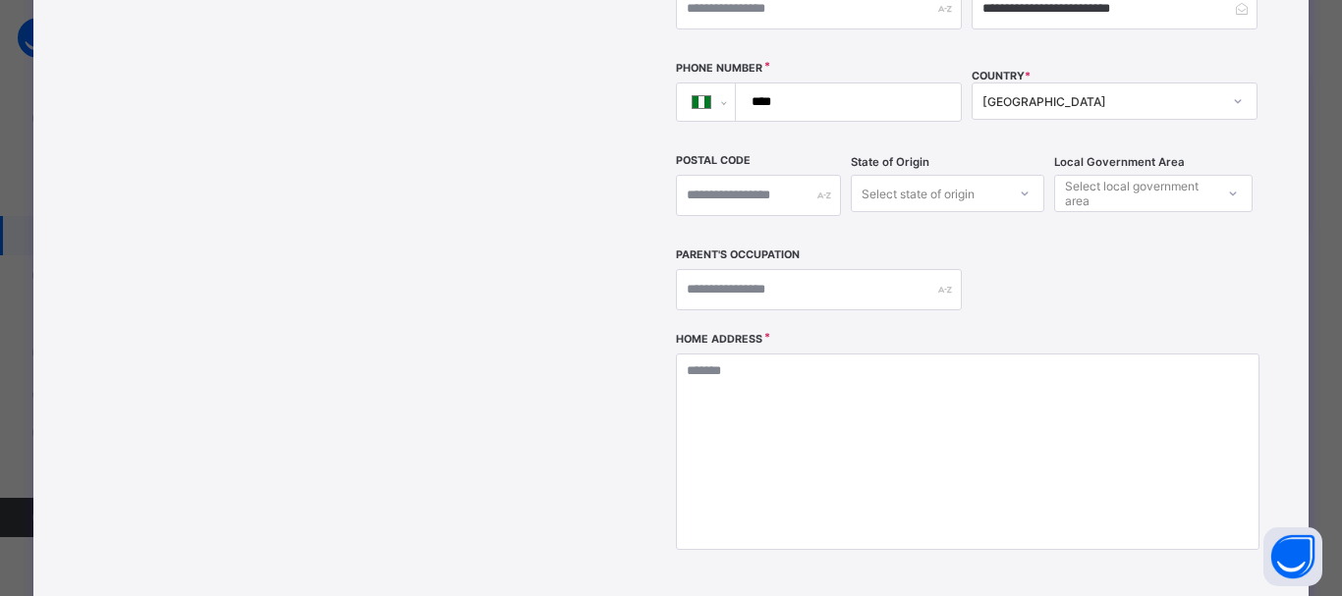
scroll to position [490, 0]
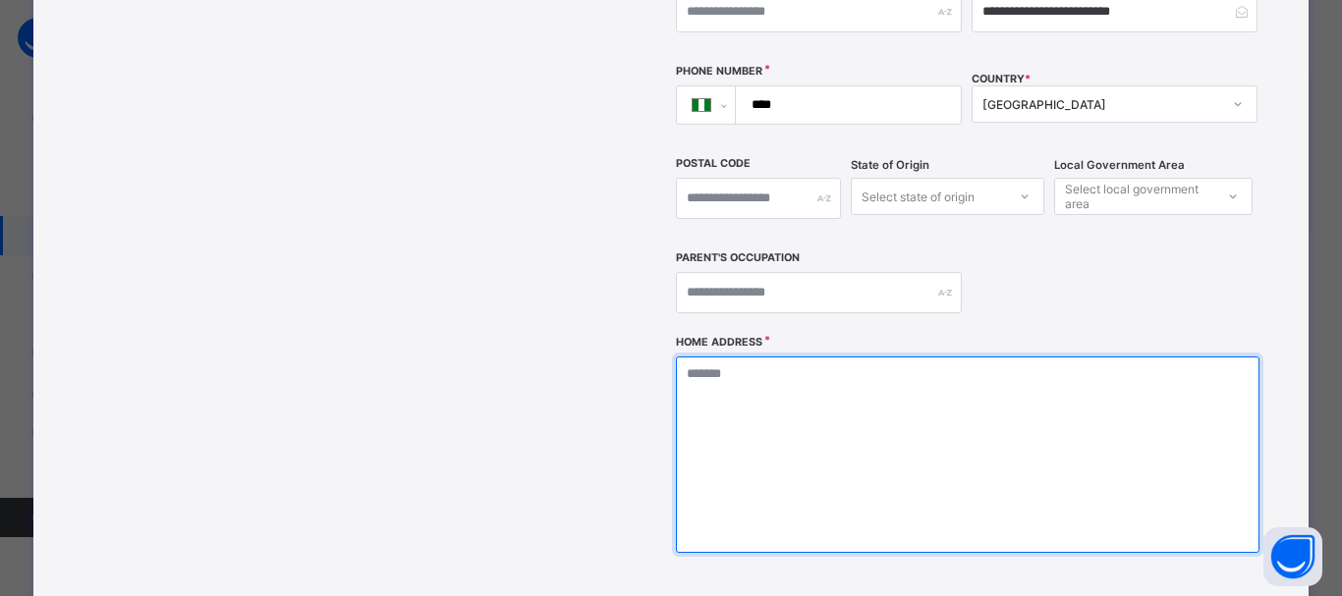
click at [832, 428] on textarea at bounding box center [967, 455] width 582 height 196
type textarea "*"
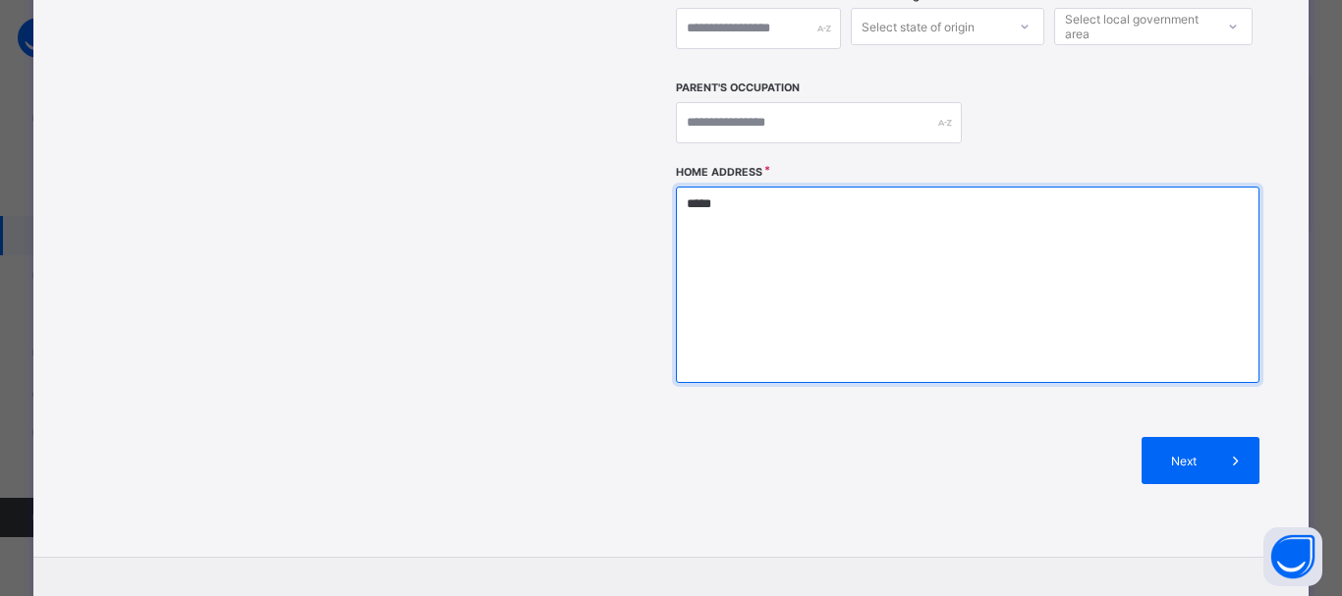
scroll to position [667, 0]
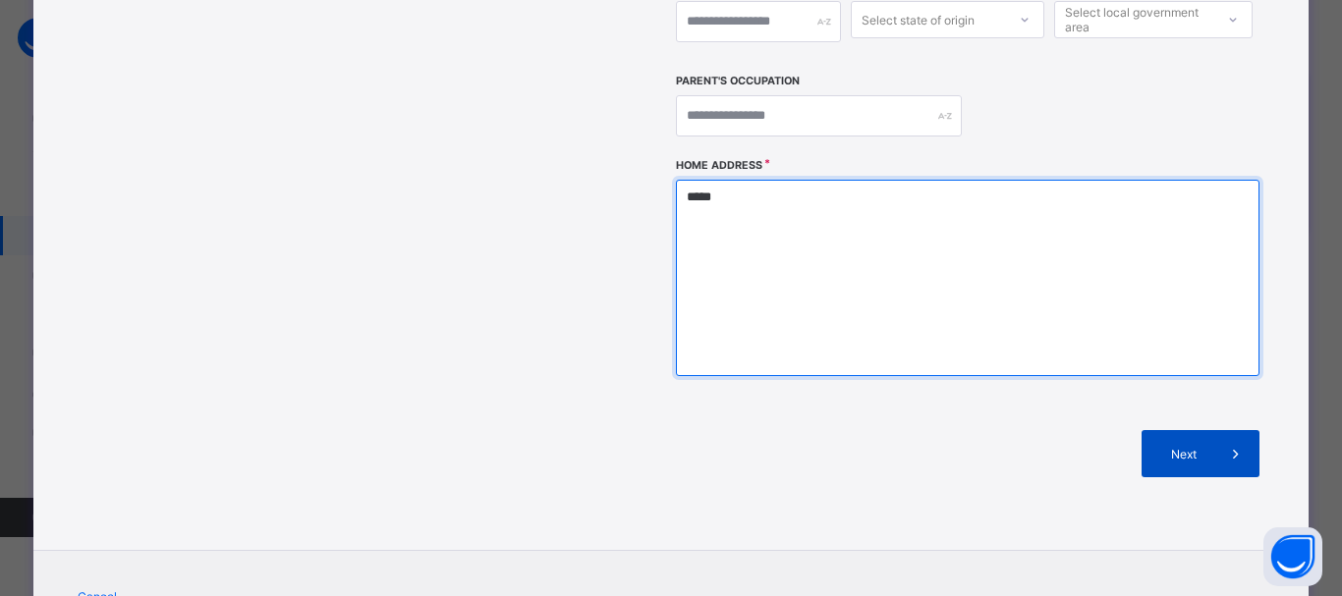
type textarea "*****"
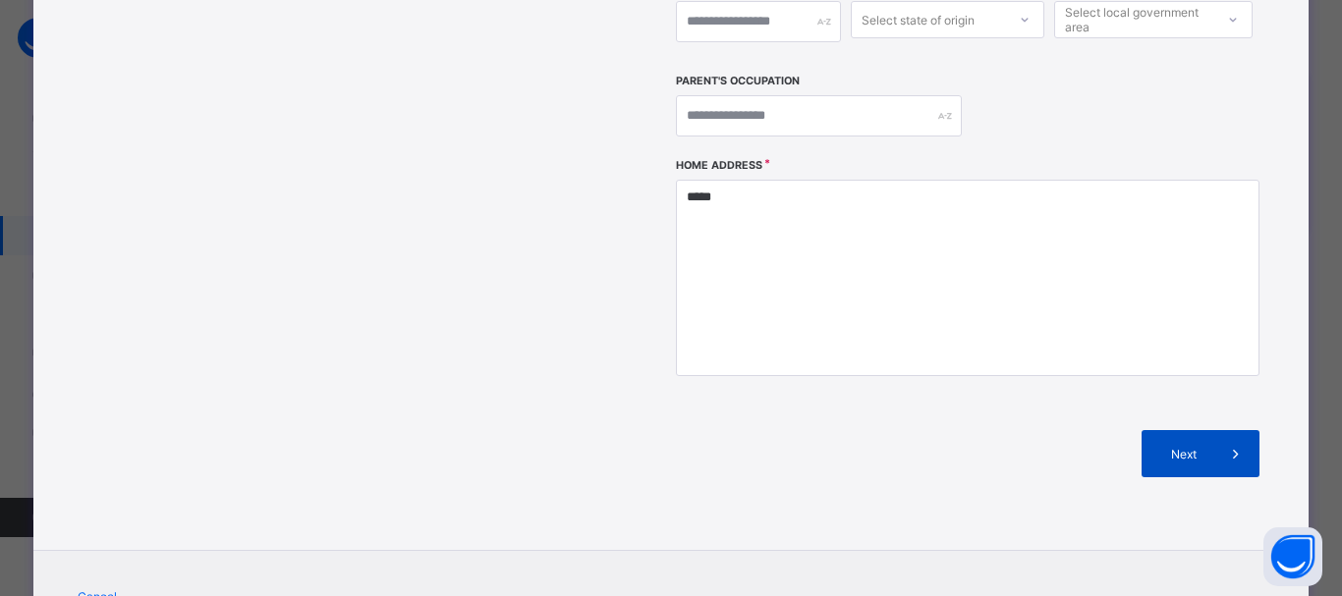
click at [1184, 447] on span "Next" at bounding box center [1184, 454] width 56 height 15
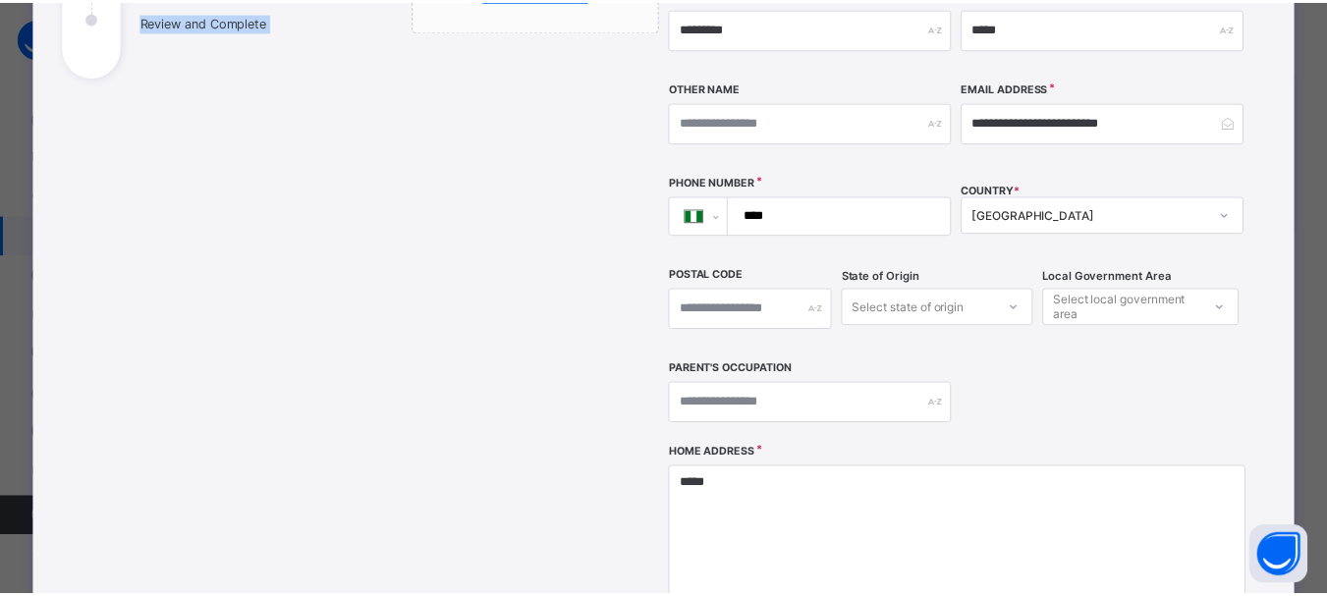
scroll to position [721, 0]
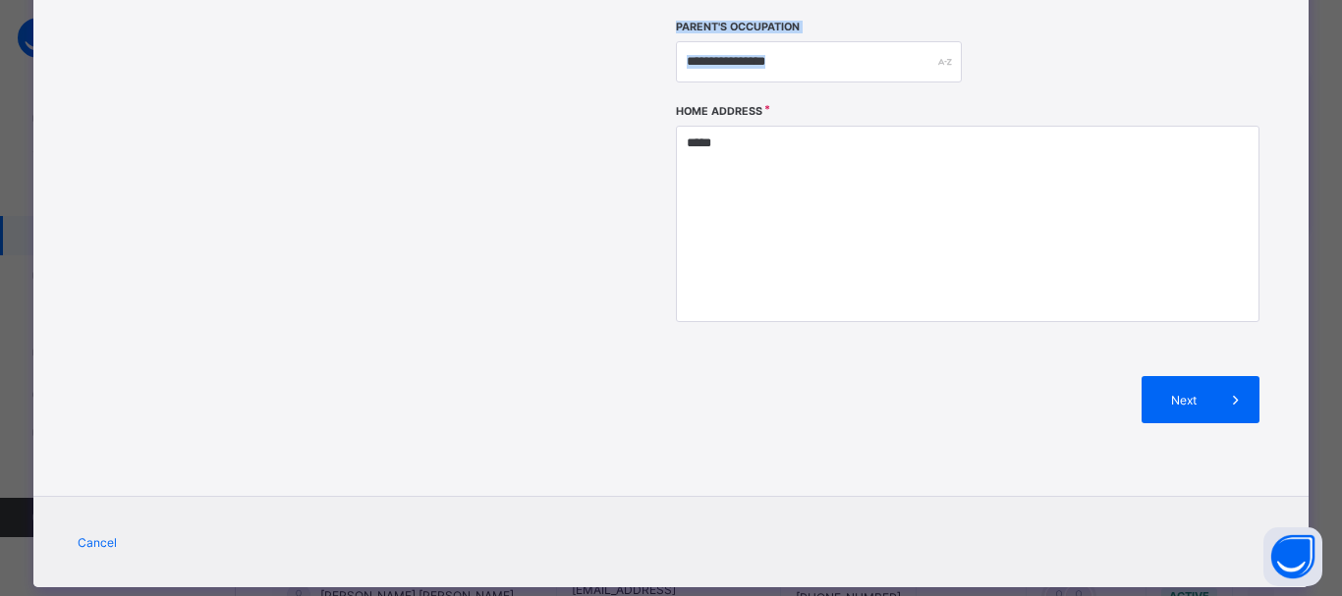
drag, startPoint x: 679, startPoint y: 129, endPoint x: 877, endPoint y: 85, distance: 203.0
copy div "**********"
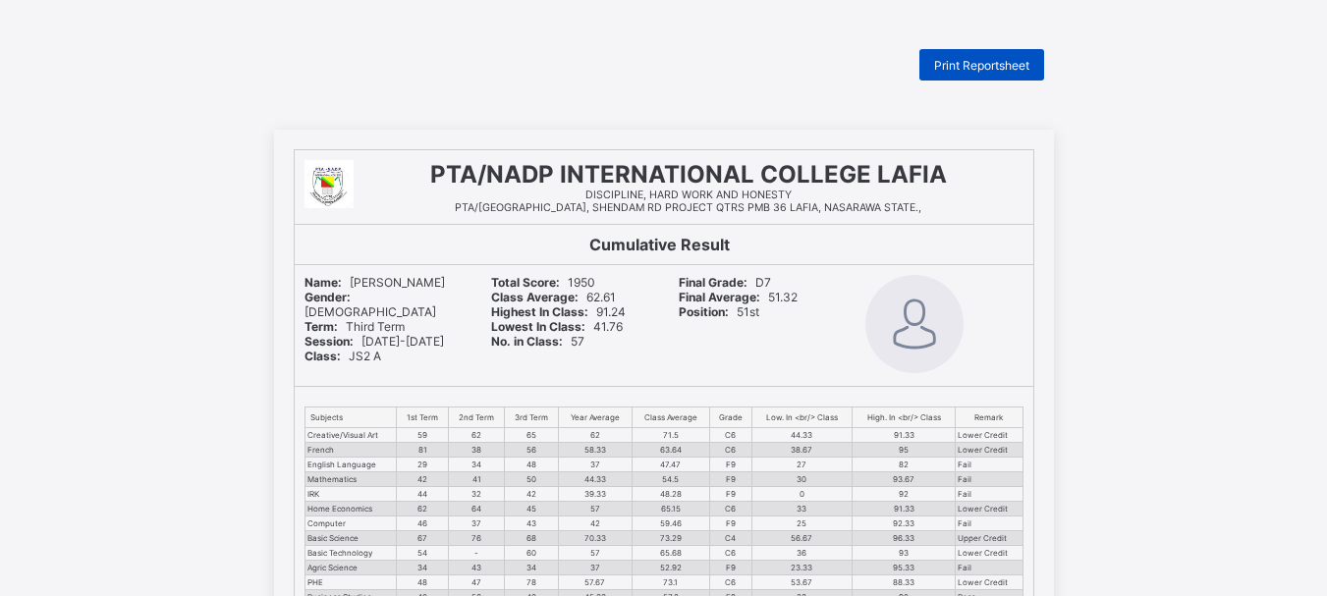
click at [996, 53] on div "Print Reportsheet" at bounding box center [981, 64] width 125 height 31
click at [965, 62] on span "Print Reportsheet" at bounding box center [981, 65] width 95 height 15
click at [981, 61] on span "Print Reportsheet" at bounding box center [981, 65] width 95 height 15
